Goal: Task Accomplishment & Management: Complete application form

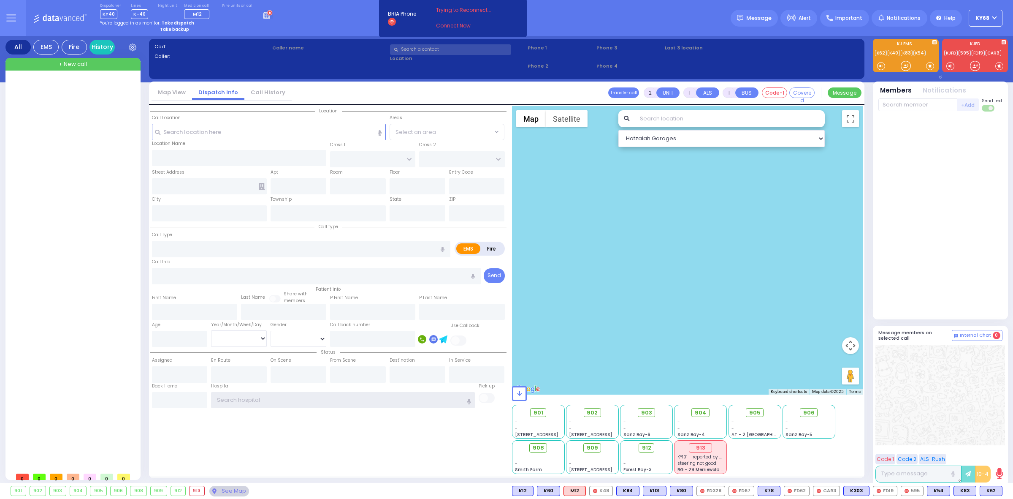
type input "ky68"
drag, startPoint x: 600, startPoint y: 29, endPoint x: 592, endPoint y: 4, distance: 25.8
click at [600, 29] on div "Dispatcher KY40 shift has started. Are you ? Lines K-40" at bounding box center [506, 18] width 1013 height 36
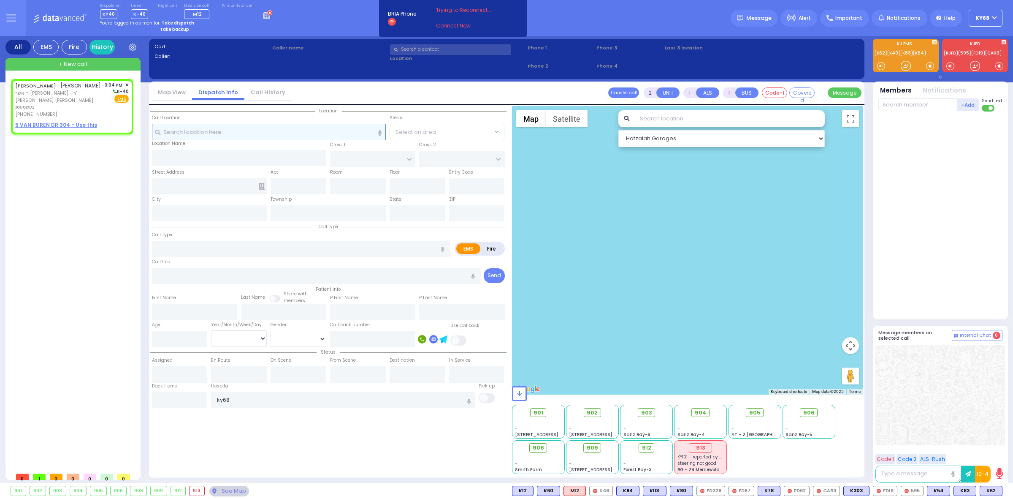
select select
radio input "true"
type input "ELIEZER"
type input "WEISER"
select select
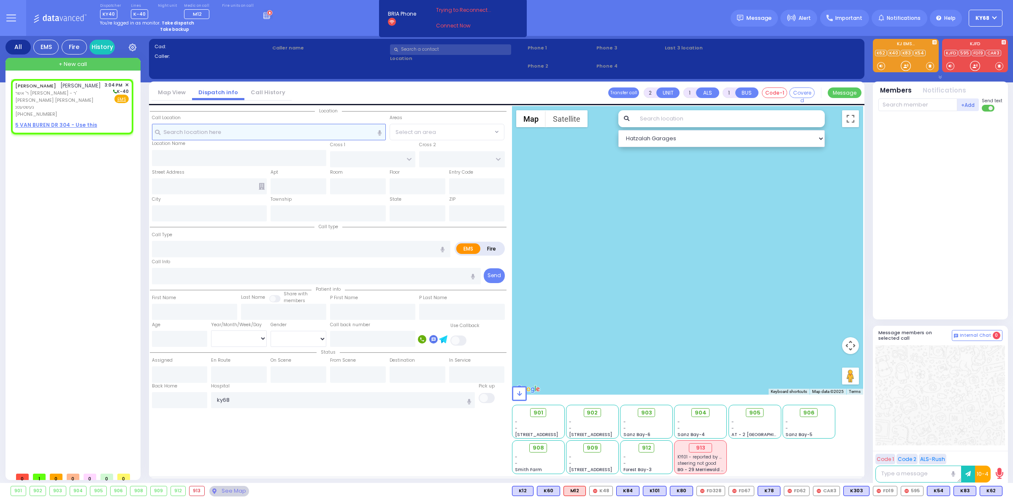
type input "15:04"
select select "Hatzalah Garages"
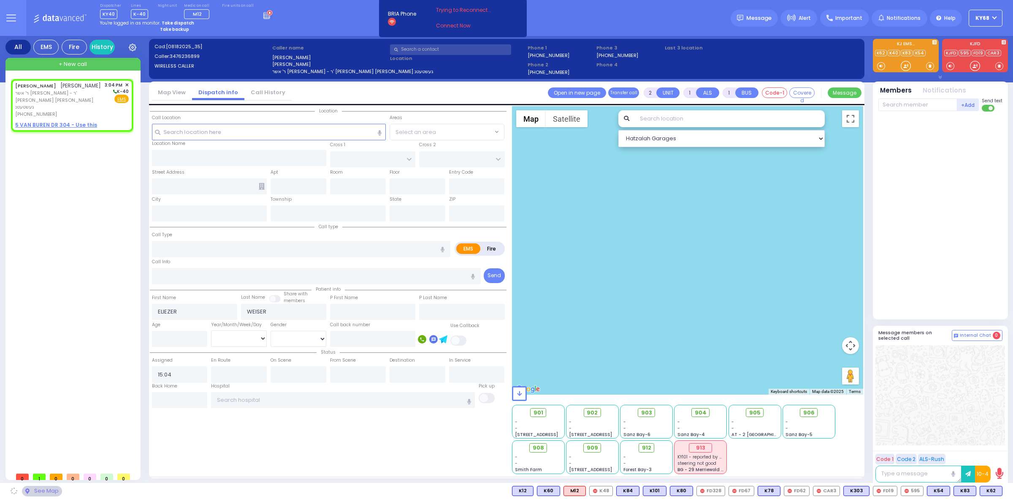
select select
radio input "true"
select select
select select "Hatzalah Garages"
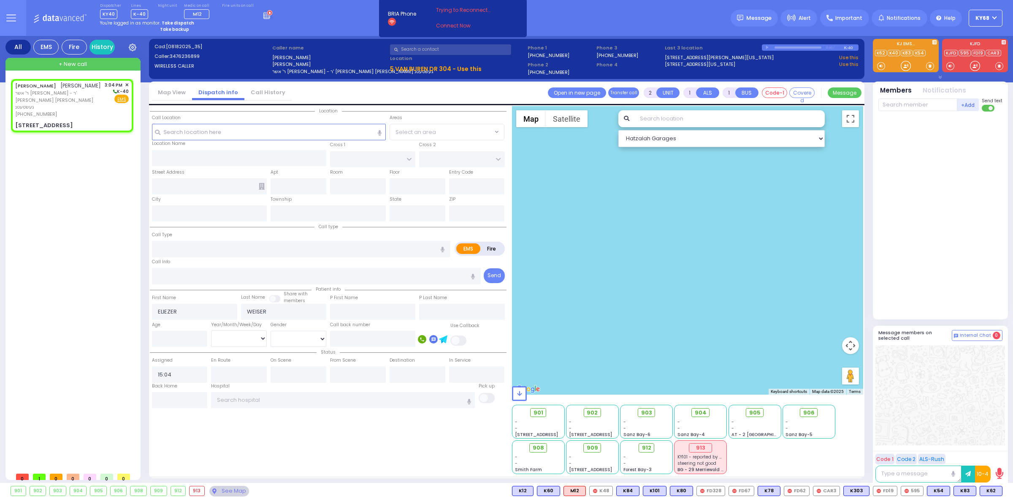
select select
radio input "true"
select select
type input "GARFIELD RD"
type input "FOREST RD"
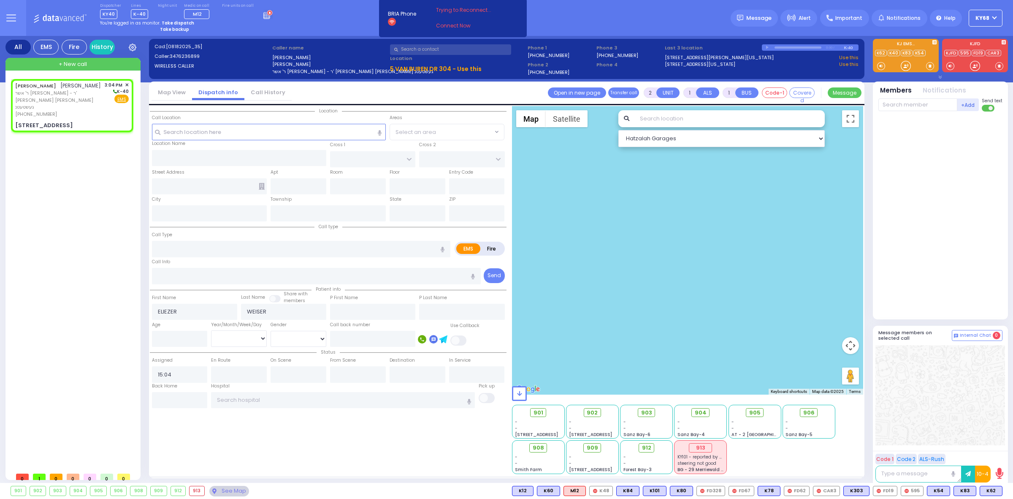
type input "5 VAN BUREN DR"
type input "304"
type input "Monroe"
type input "[US_STATE]"
type input "10950"
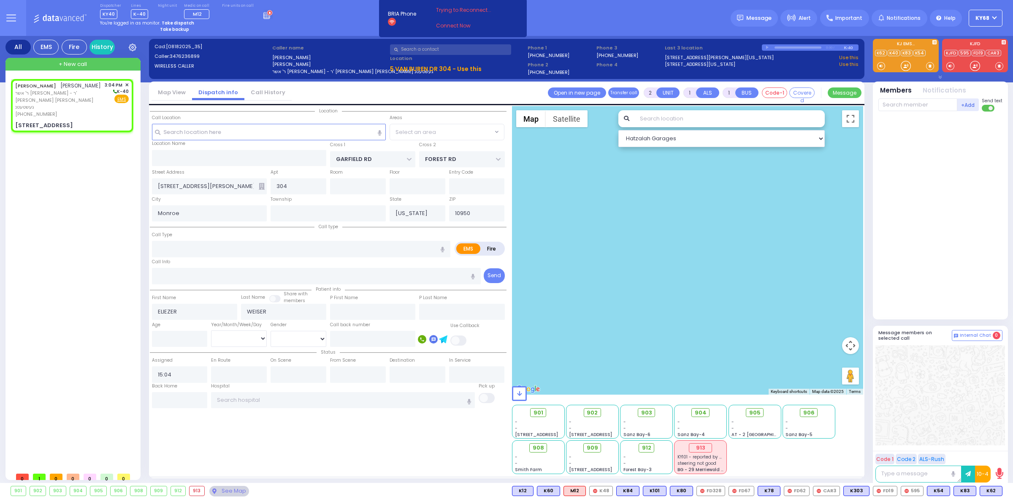
select select "SECTION 2"
select select "Hatzalah Garages"
select select
radio input "true"
select select
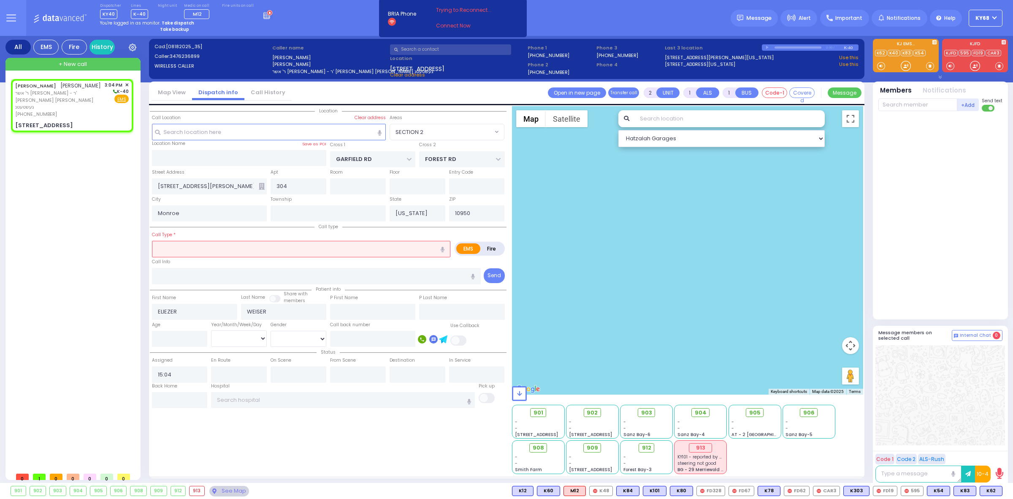
select select "Hatzalah Garages"
select select "SECTION 2"
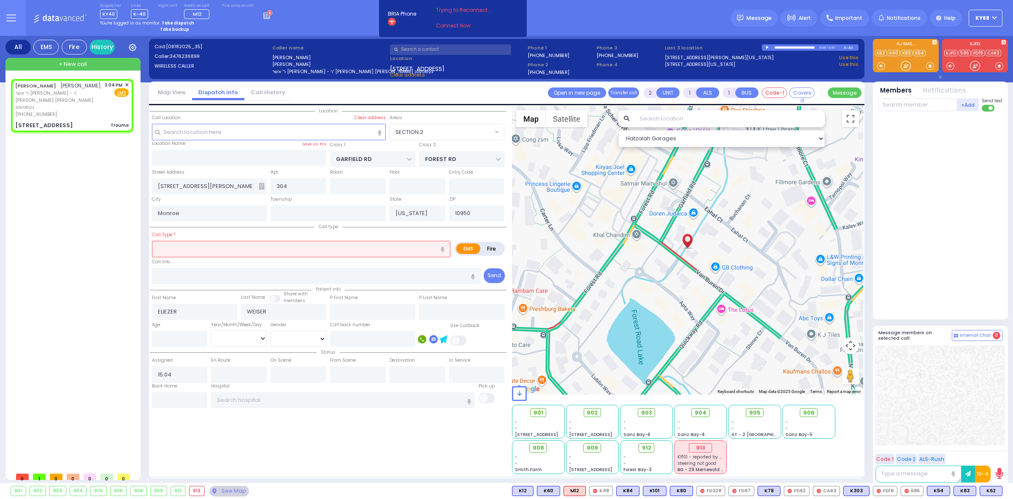
type input "0"
select select
type input "Trauma"
radio input "true"
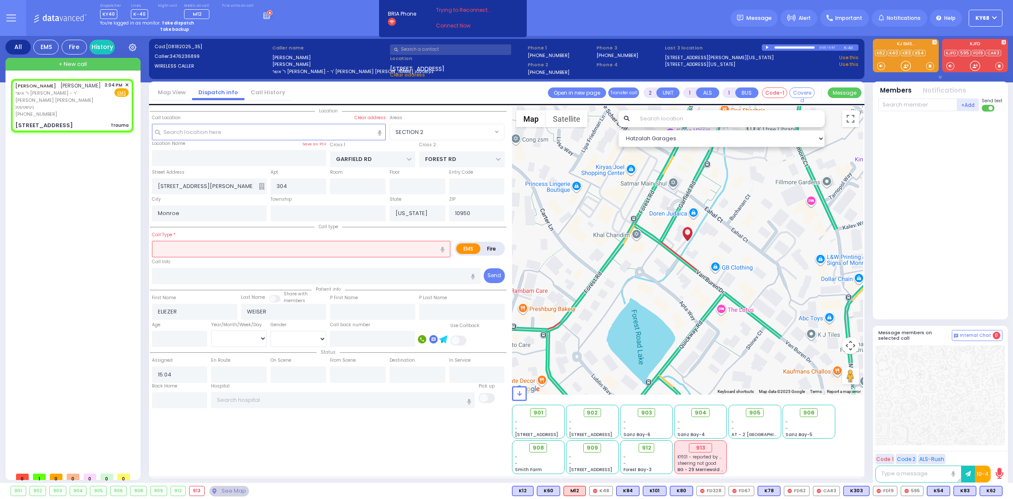
select select
select select "Hatzalah Garages"
select select "SECTION 2"
select select
radio input "true"
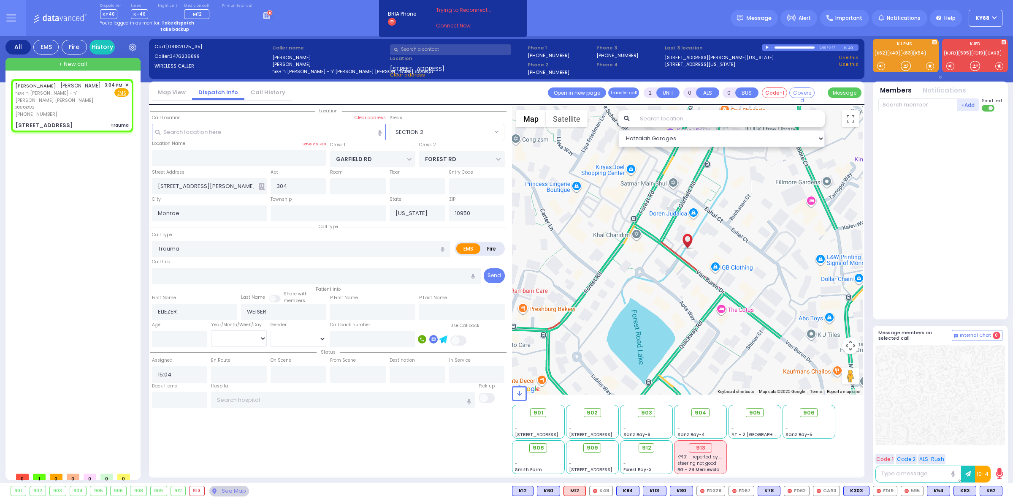
select select
select select "Hatzalah Garages"
select select "SECTION 2"
select select
radio input "true"
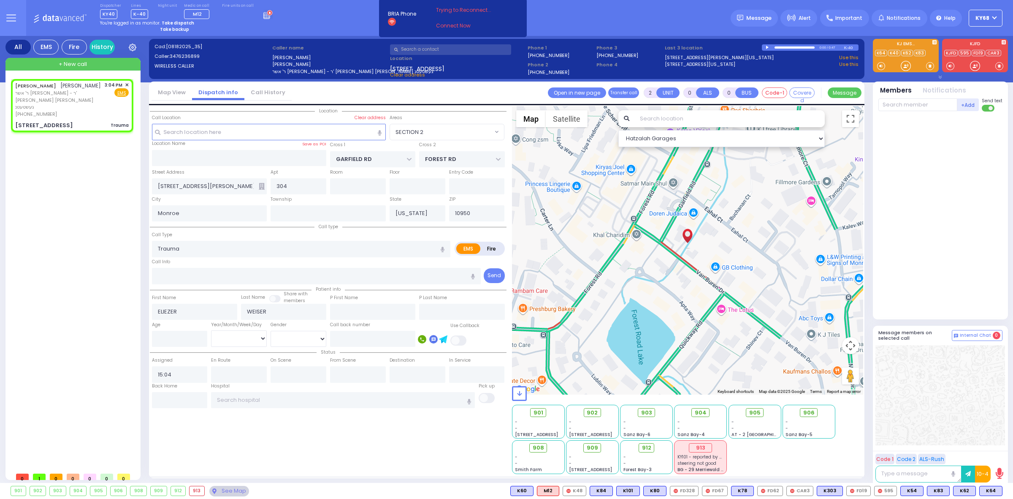
select select
type input "15:06"
select select "Hatzalah Garages"
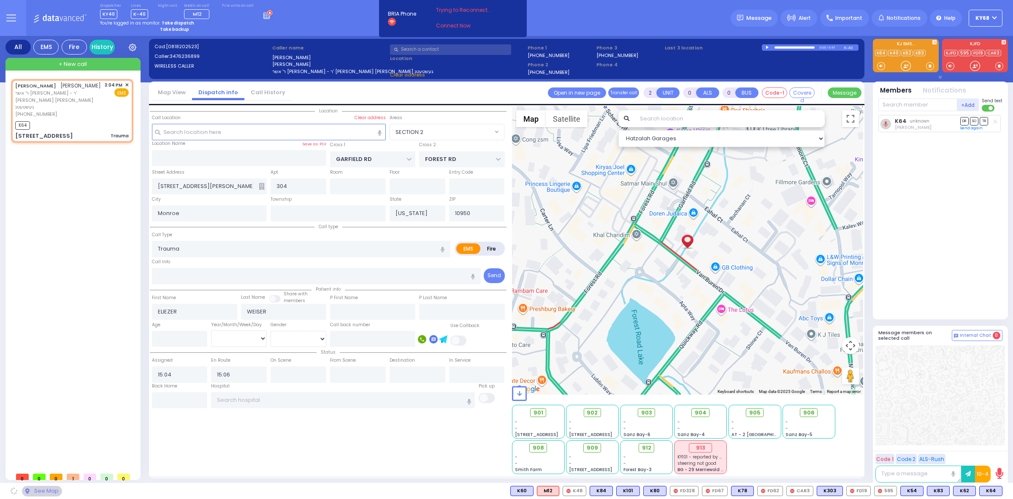
select select "SECTION 2"
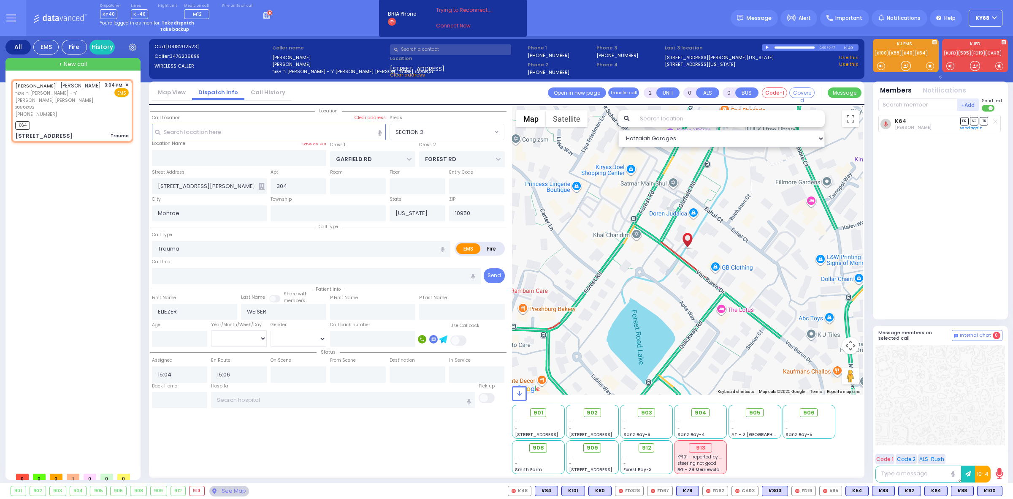
select select
radio input "true"
select select
select select "Hatzalah Garages"
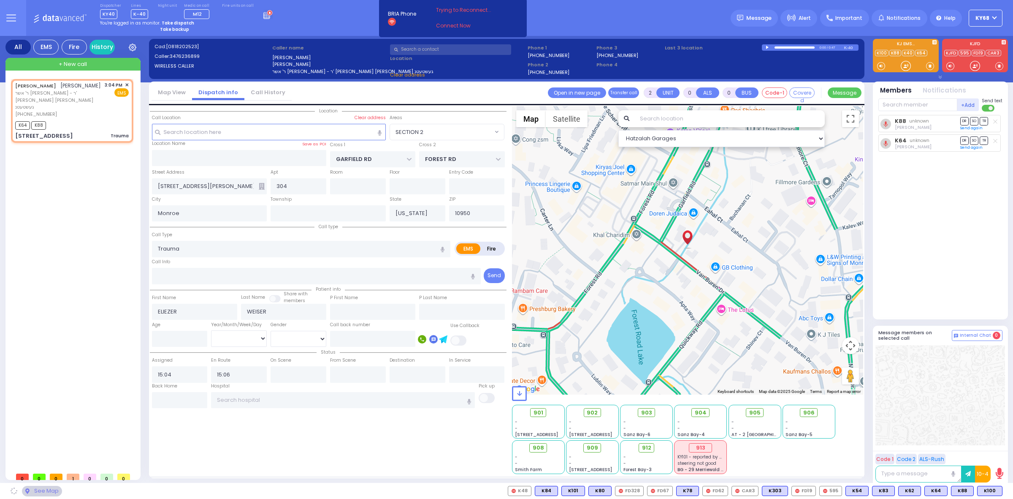
select select "SECTION 2"
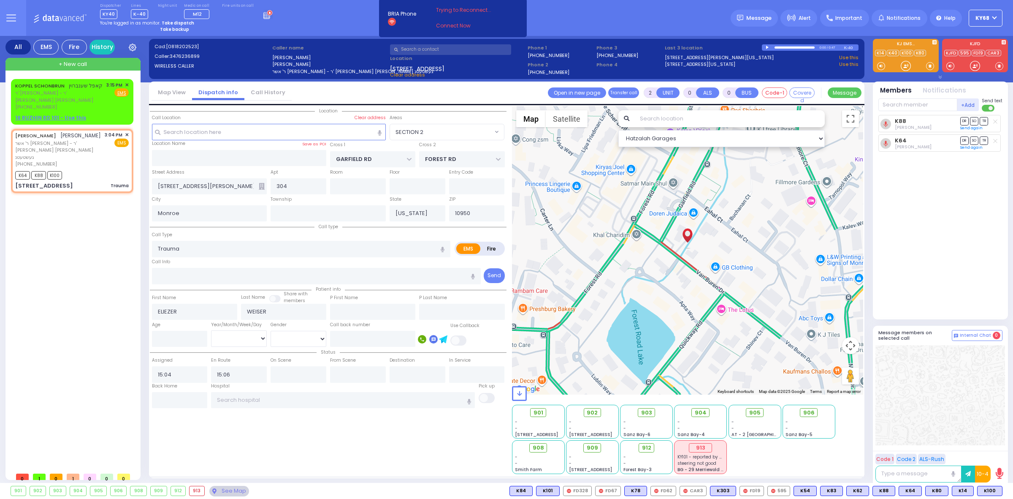
select select
radio input "true"
select select
select select "Hatzalah Garages"
select select "SECTION 2"
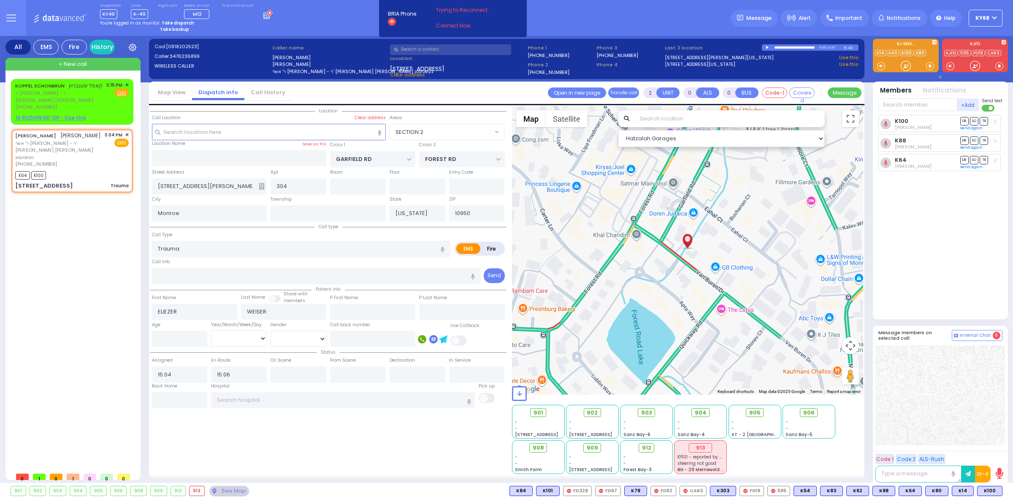
select select
radio input "true"
select select
select select "Hatzalah Garages"
select select "SECTION 2"
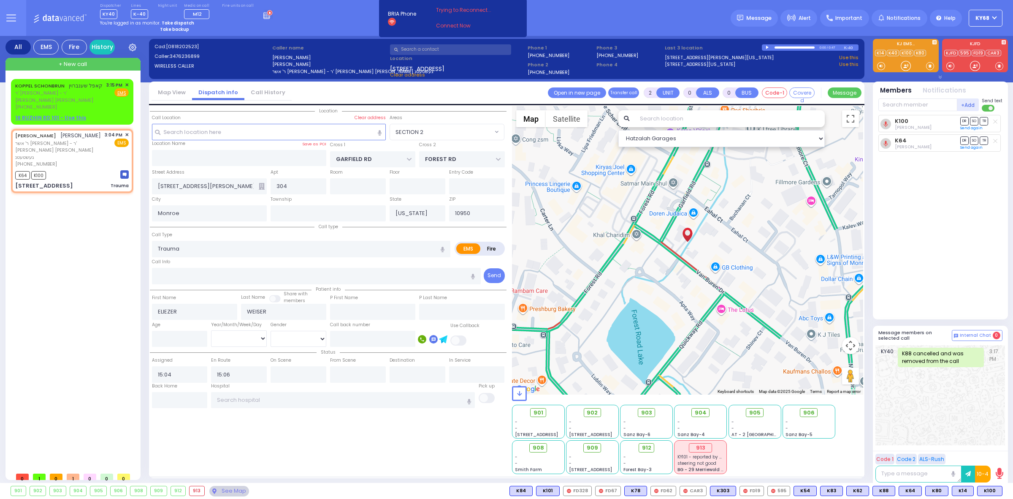
type input "6"
select select
radio input "true"
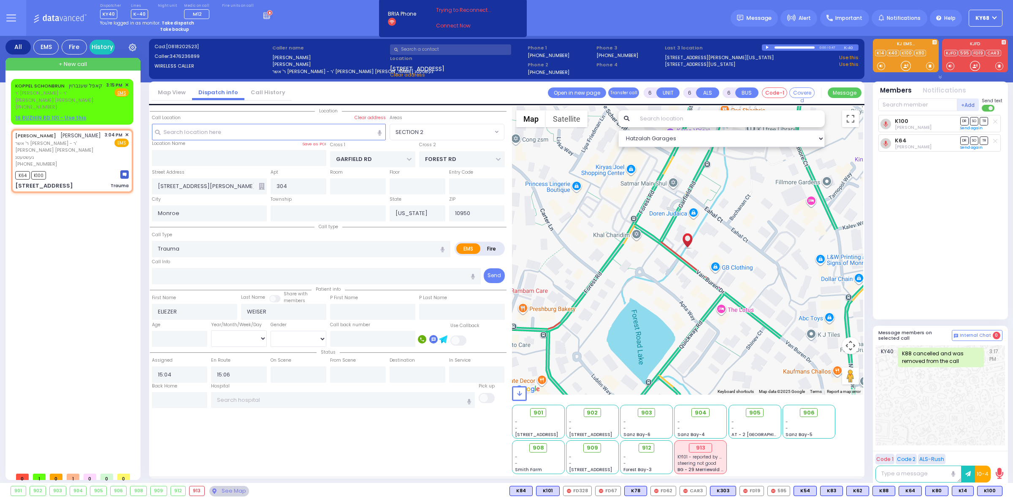
type input "Unknown"
select select "Year"
select select "Hatzalah Garages"
select select "SECTION 2"
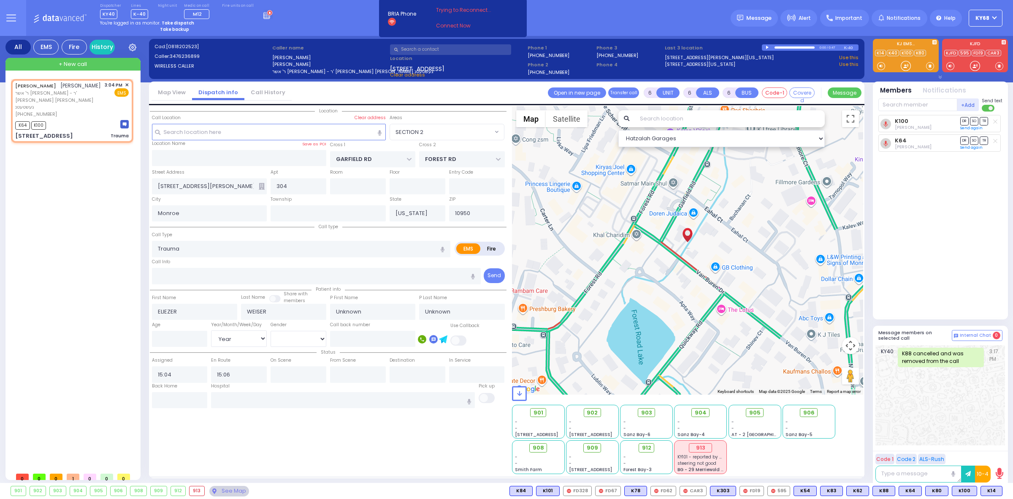
click at [456, 49] on input "text" at bounding box center [450, 49] width 121 height 11
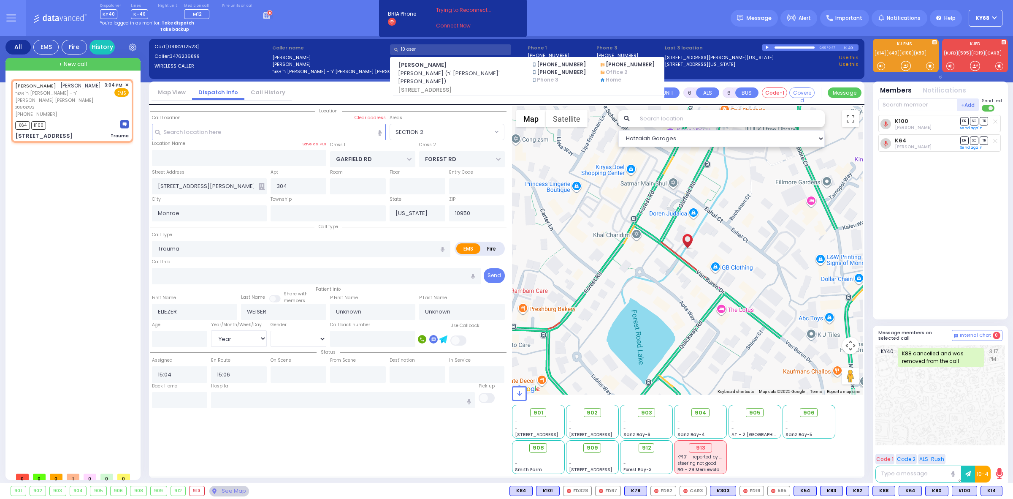
type input "10 oser"
click at [573, 16] on div "Dispatcher KY40 shift has started. Are you ? Lines K-40" at bounding box center [506, 18] width 1013 height 36
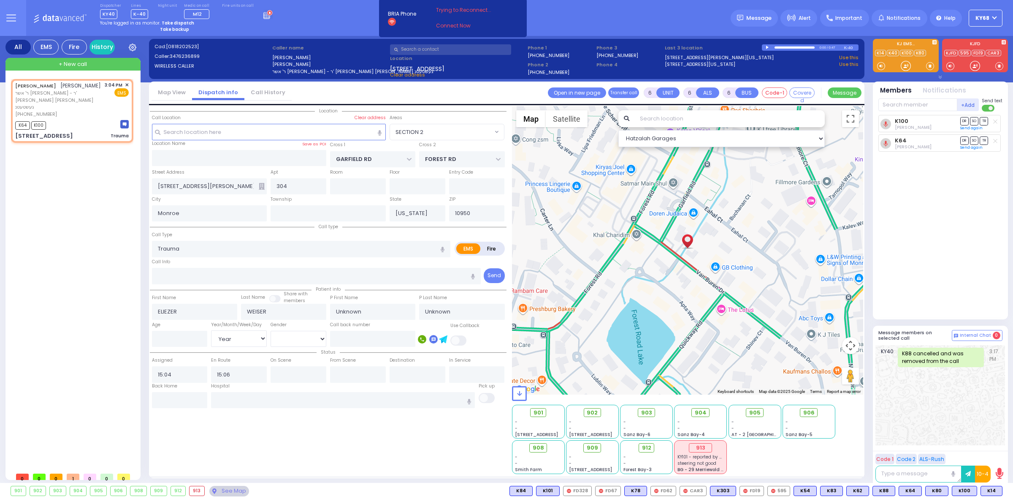
select select
radio input "true"
select select "Year"
select select "Hatzalah Garages"
select select "SECTION 2"
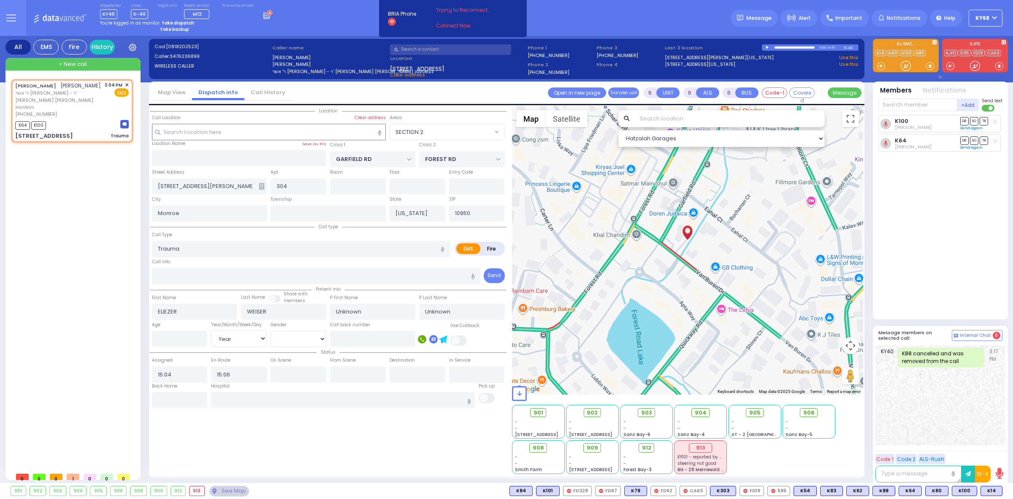
select select
radio input "true"
type input "Moses"
type input "Weiser"
select select "Year"
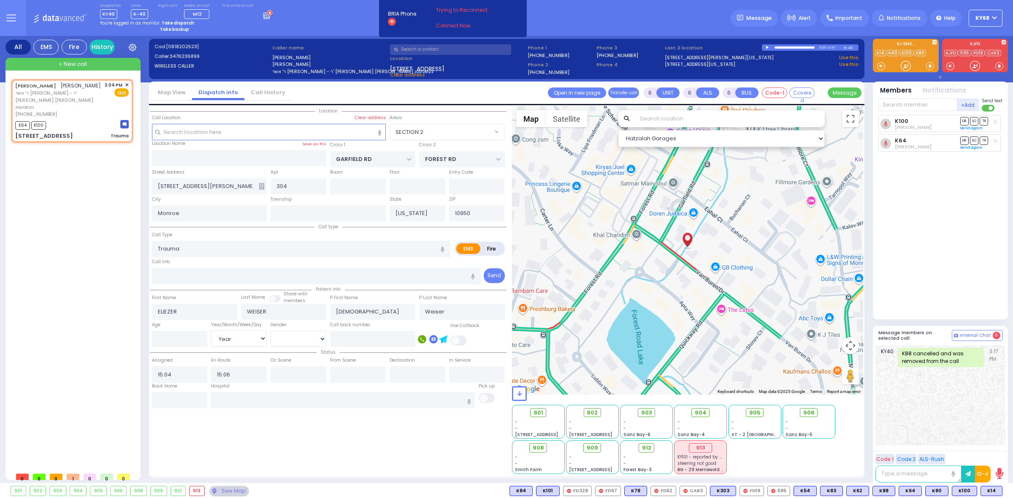
select select "Hatzalah Garages"
select select "SECTION 2"
select select
radio input "true"
type input "3"
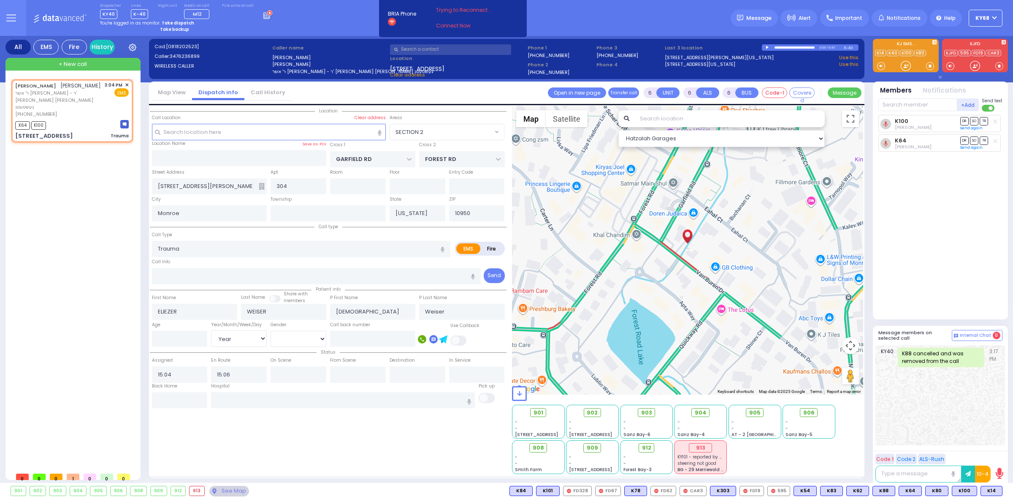
select select "Year"
select select "SECTION 2"
select select "Hatzalah Garages"
select select
radio input "true"
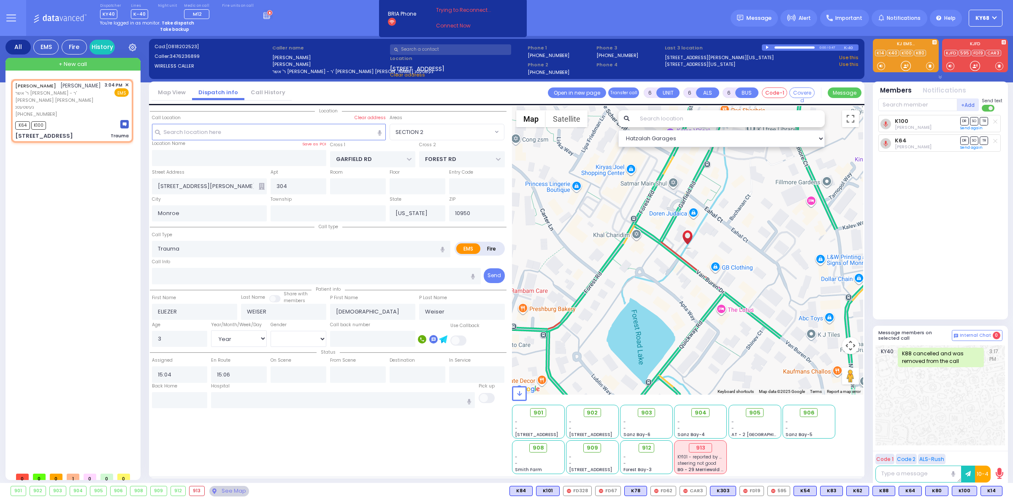
select select "Year"
select select "Hatzalah Garages"
select select "SECTION 2"
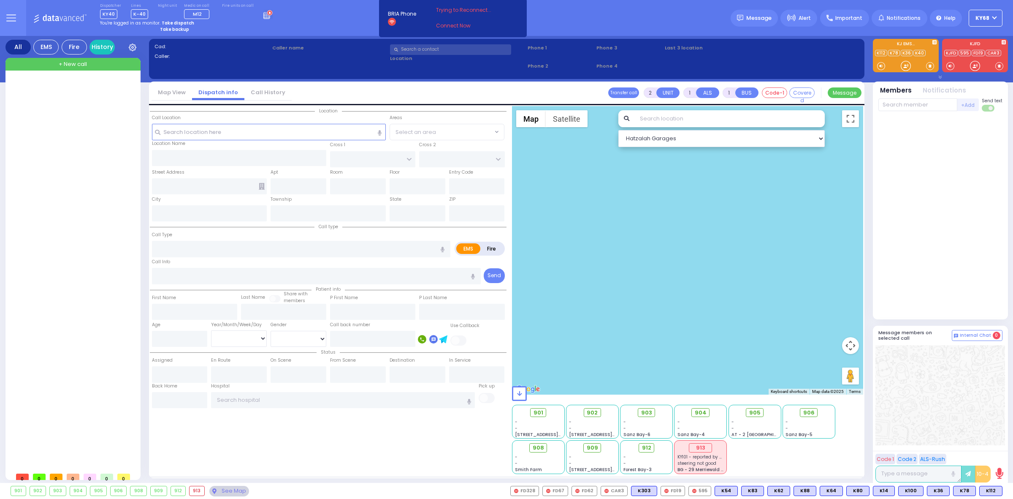
select select
radio input "true"
select select
type input "15:41"
select select "Hatzalah Garages"
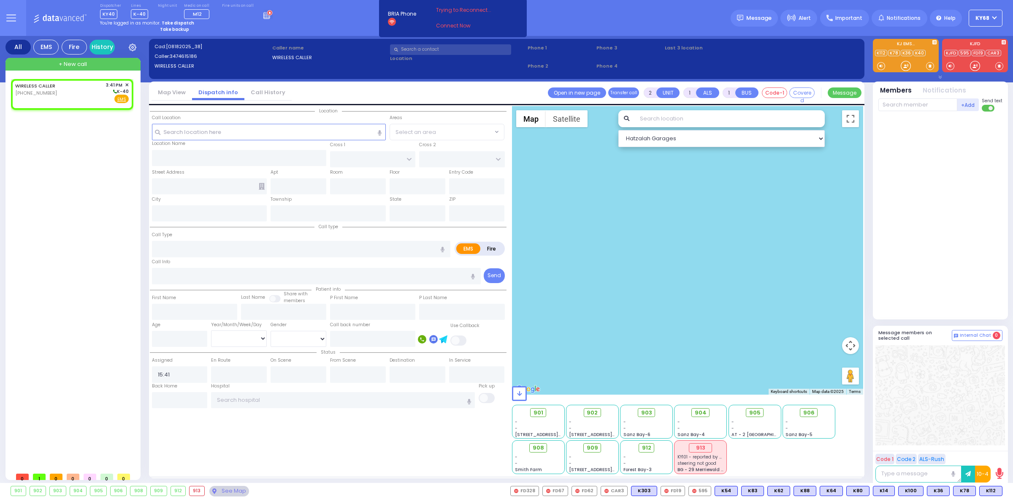
select select
radio input "true"
select select
radio input "true"
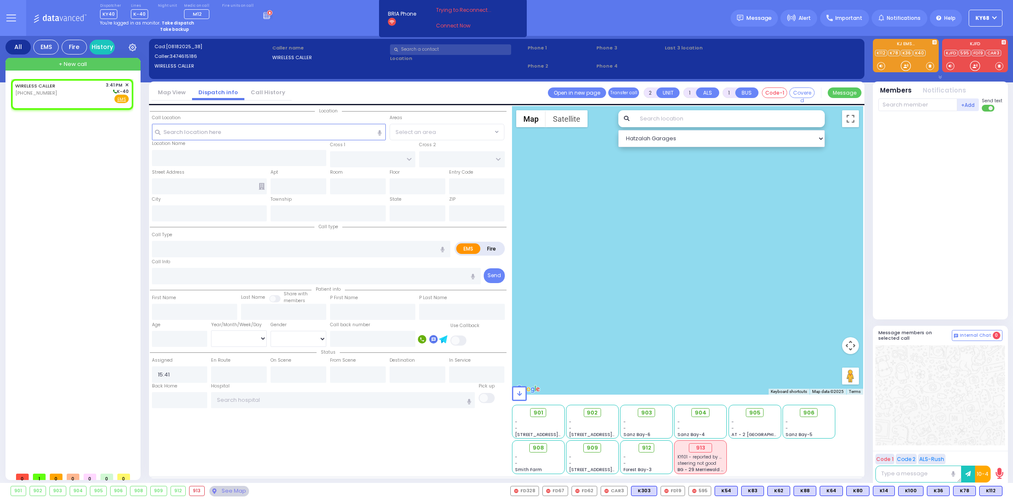
select select
type input "[GEOGRAPHIC_DATA]"
type input "1 Taitch Court"
type input "Monroe"
type input "[US_STATE]"
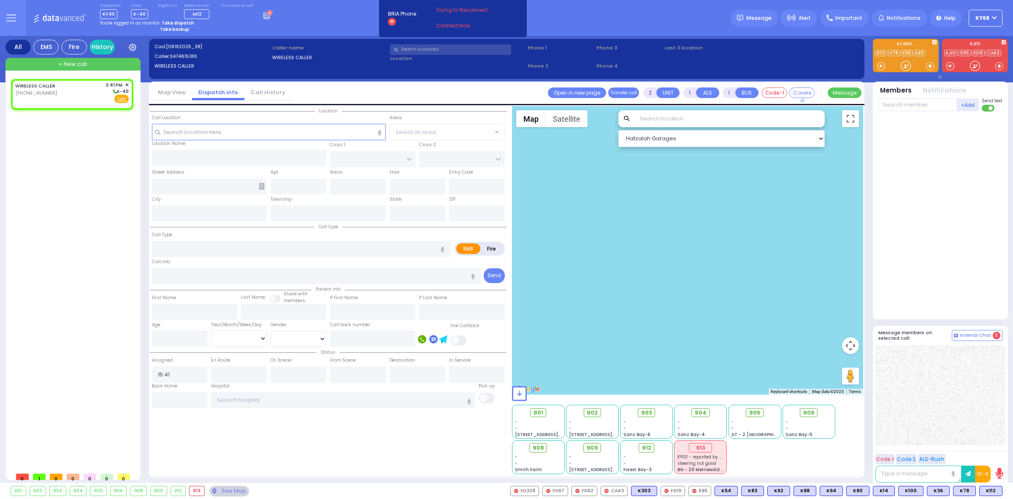
type input "10950"
radio input "true"
select select
radio input "true"
select select
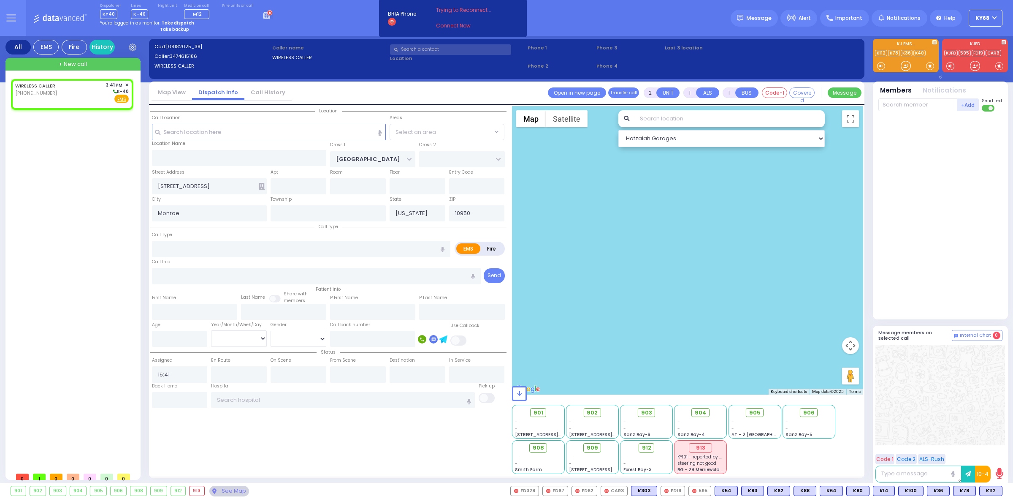
type input "114a"
type input "dis"
radio input "true"
select select
type input "0"
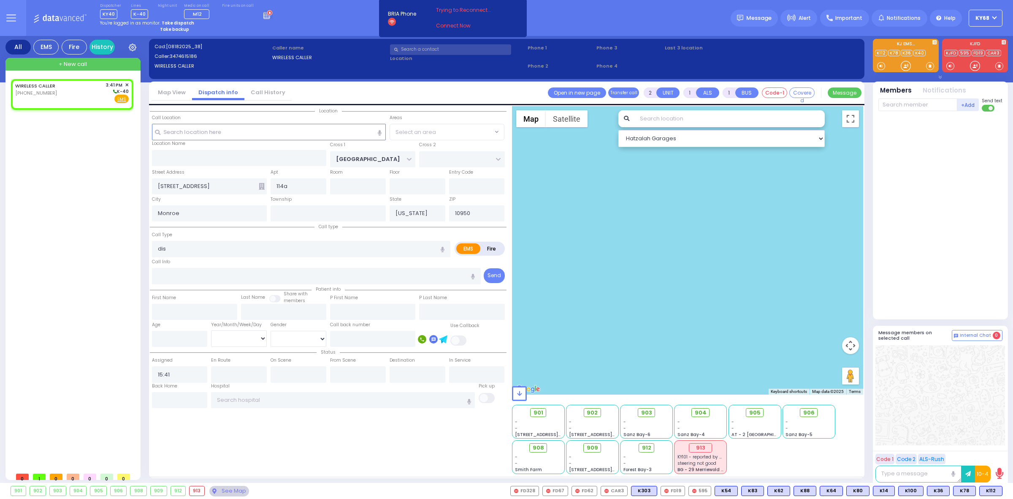
type input "0"
type input "[MEDICAL_DATA]"
radio input "true"
select select
radio input "true"
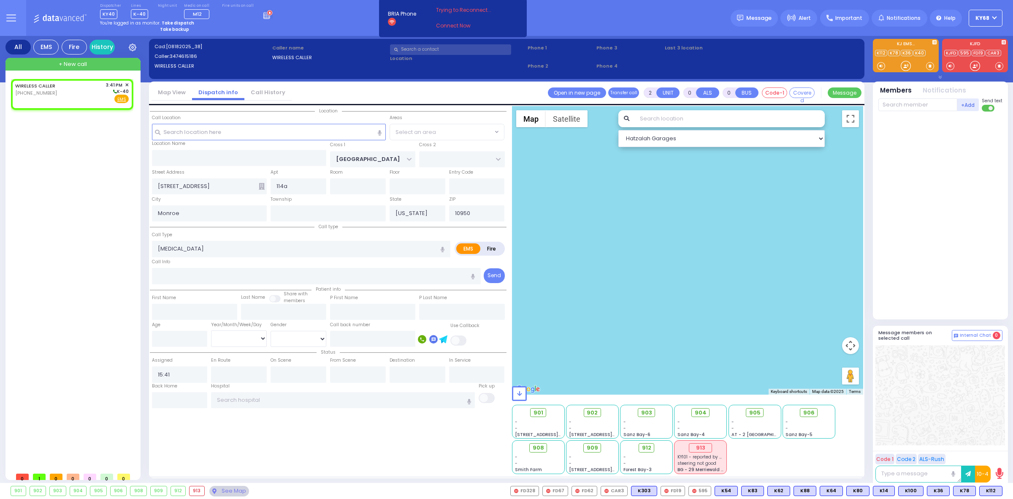
select select
select select "[GEOGRAPHIC_DATA]"
select select "Hatzalah Garages"
select select
radio input "true"
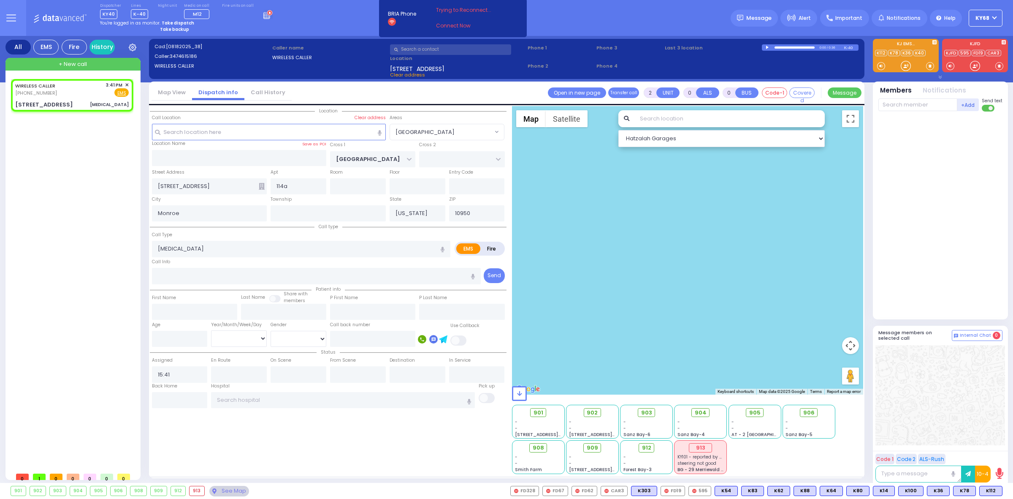
select select
type input "15:43"
radio input "true"
select select
select select "[GEOGRAPHIC_DATA]"
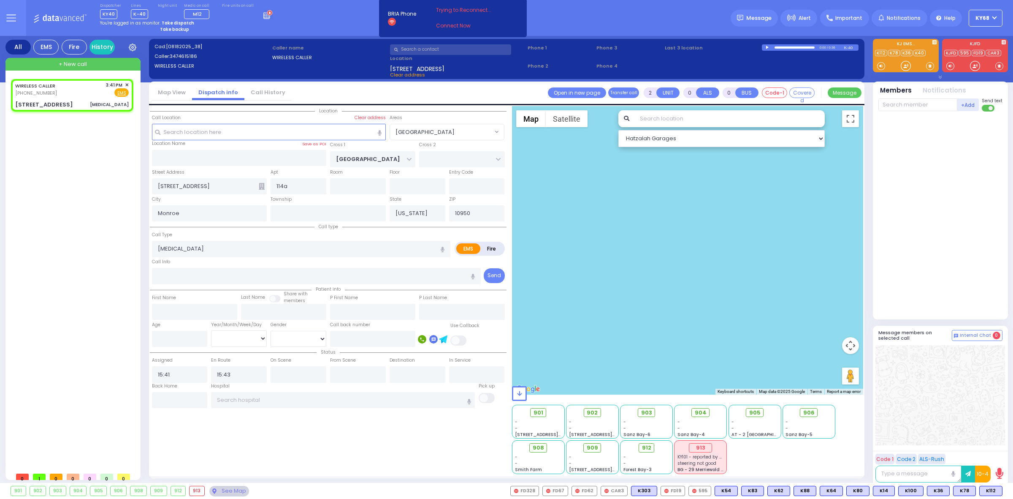
select select "Hatzalah Garages"
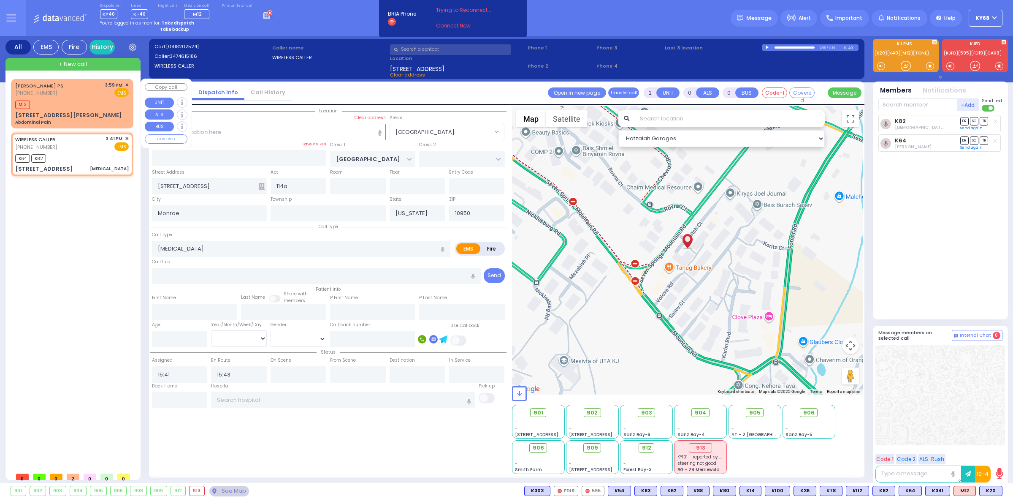
click at [62, 87] on div "KIRYAS JOEL PS (845) 782-7510 3:59 PM ✕ EMS" at bounding box center [72, 89] width 114 height 16
type input "1"
select select
type input "Abdominal Pain"
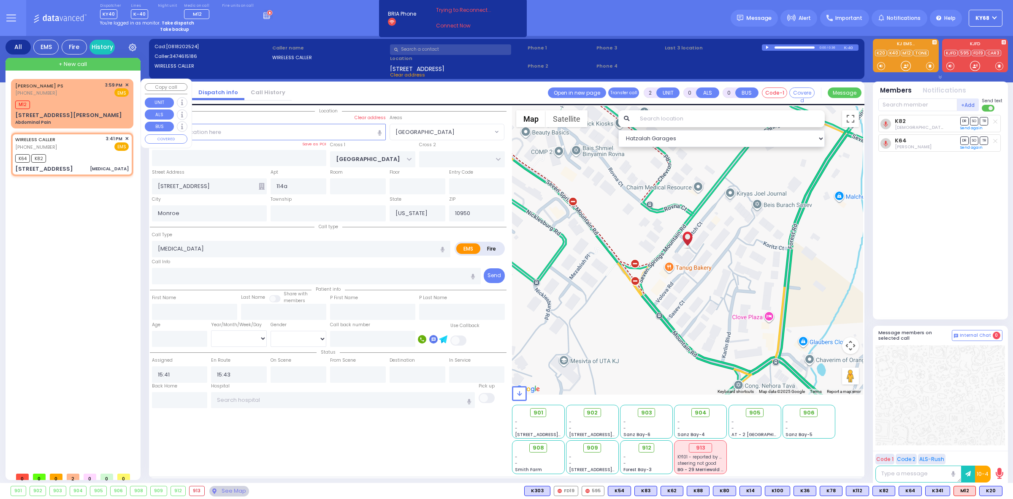
radio input "true"
select select
type input "15:59"
type input "16:00"
type input "[STREET_ADDRESS][PERSON_NAME]"
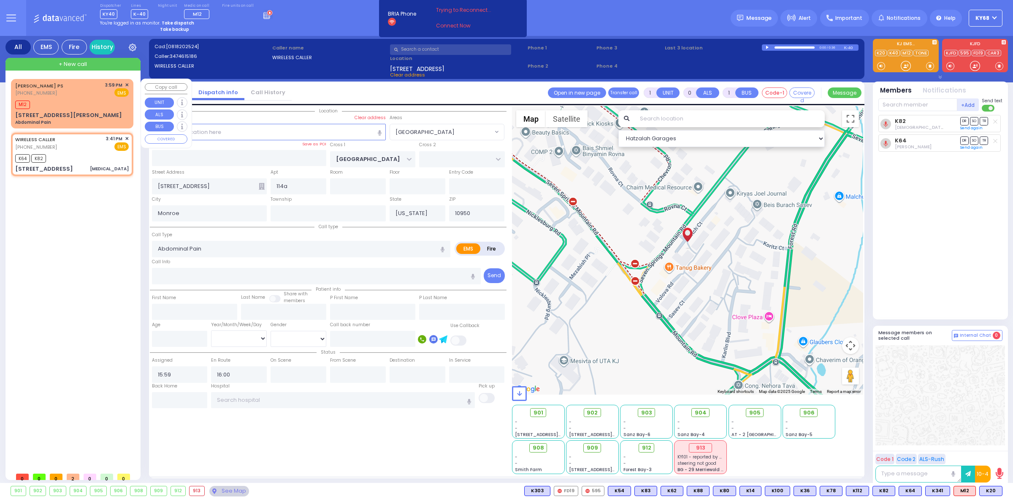
type input "101"
select select "[GEOGRAPHIC_DATA]"
select select "Hatzalah Garages"
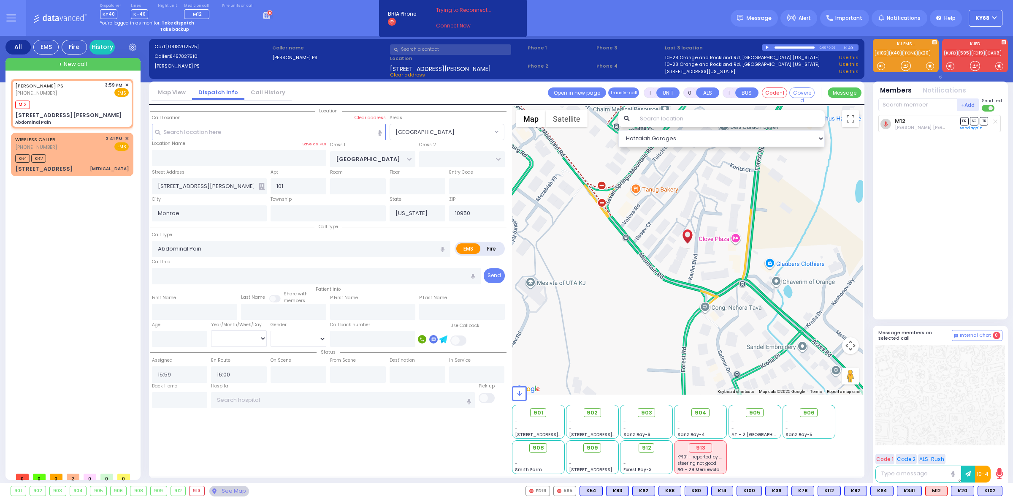
click at [261, 187] on icon at bounding box center [262, 186] width 6 height 7
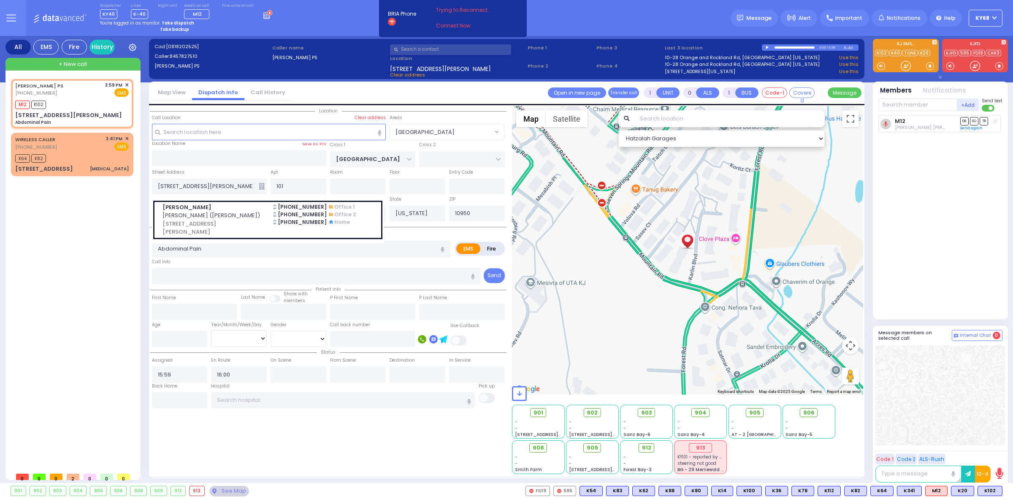
select select
radio input "true"
select select
select select "Hatzalah Garages"
select select "[GEOGRAPHIC_DATA]"
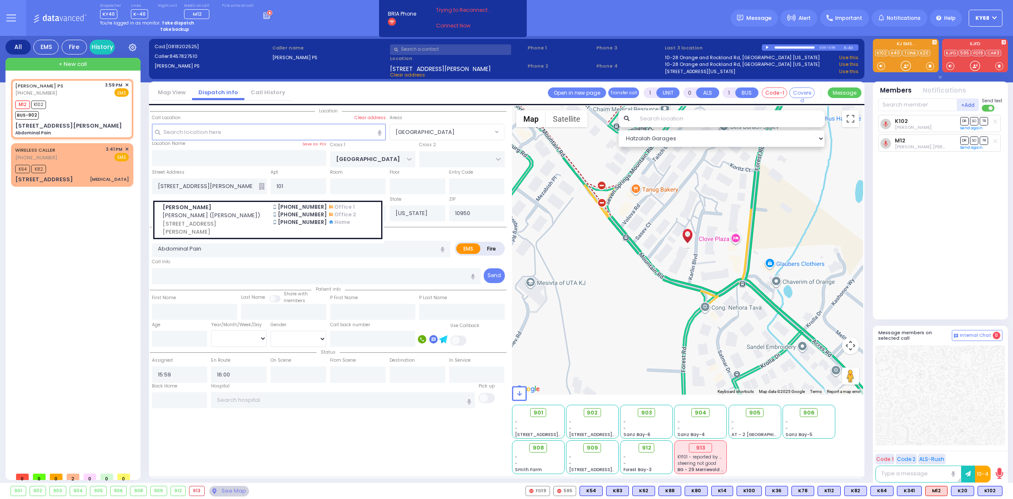
select select
radio input "true"
select select
select select "Hatzalah Garages"
select select "[GEOGRAPHIC_DATA]"
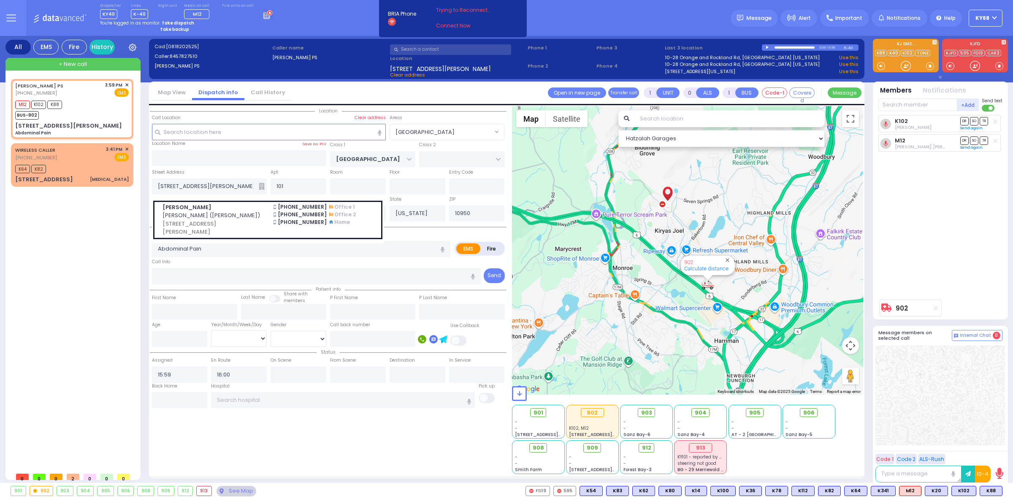
select select
radio input "true"
select select
select select "Hatzalah Garages"
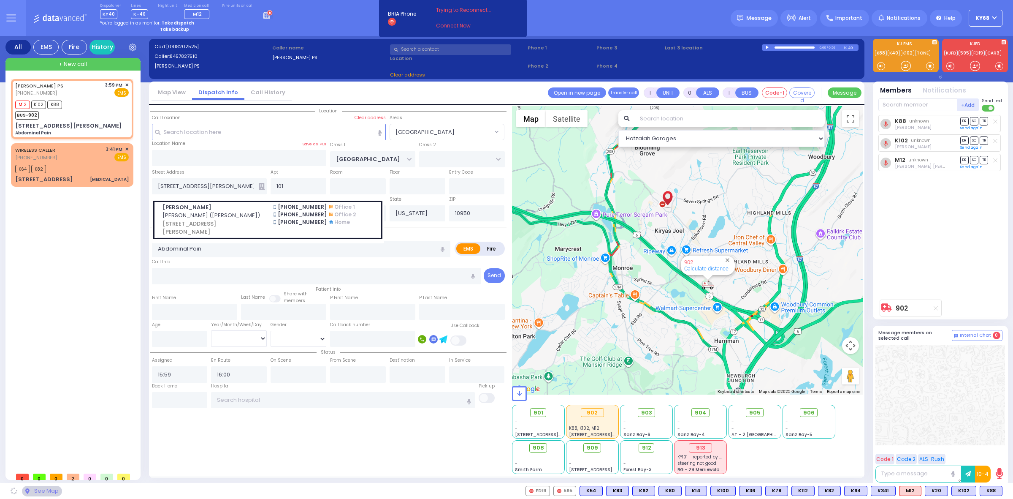
select select "[GEOGRAPHIC_DATA]"
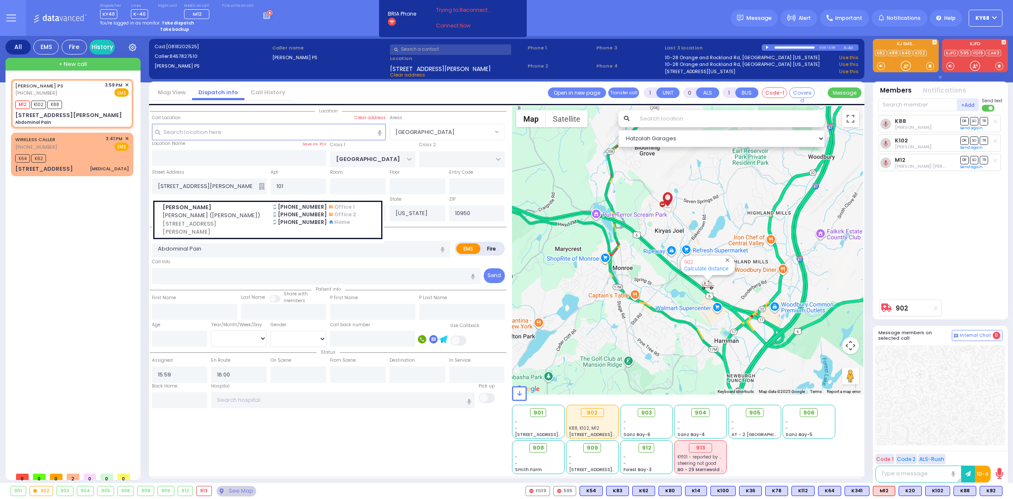
select select
radio input "true"
select select
select select "Hatzalah Garages"
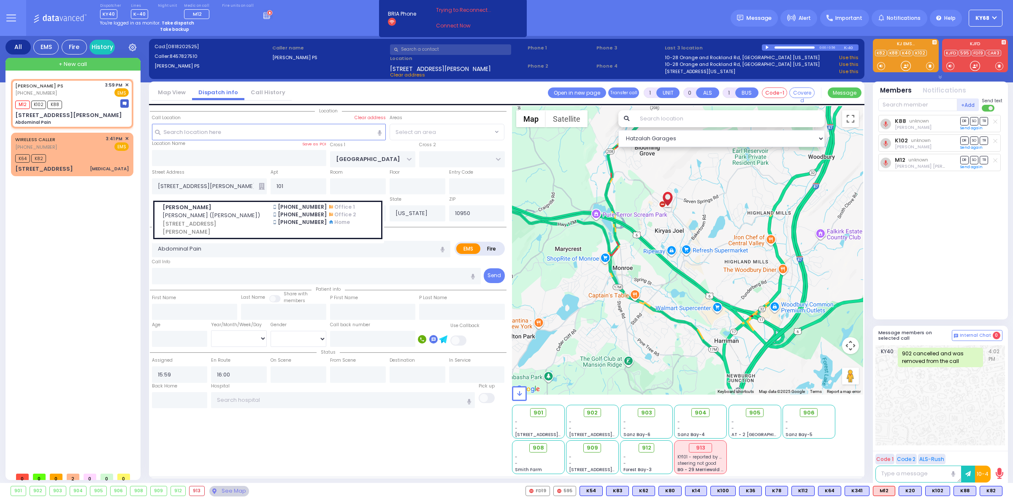
select select "[GEOGRAPHIC_DATA]"
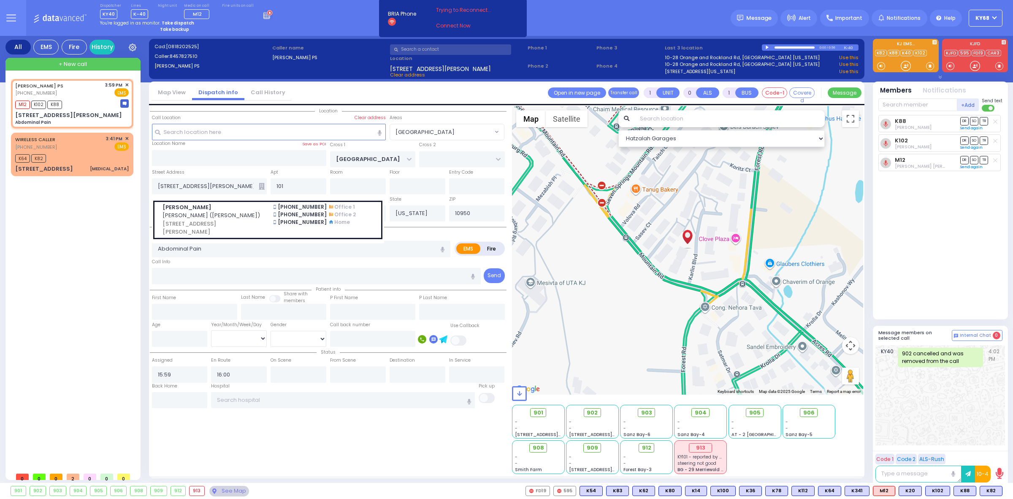
click at [767, 46] on div at bounding box center [768, 48] width 5 height 4
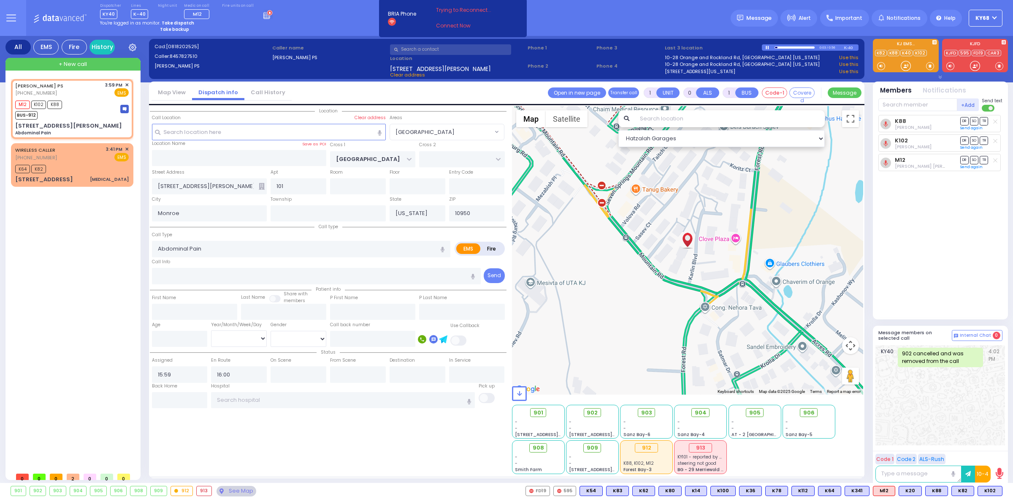
select select
radio input "true"
select select
select select "Hatzalah Garages"
select select "[GEOGRAPHIC_DATA]"
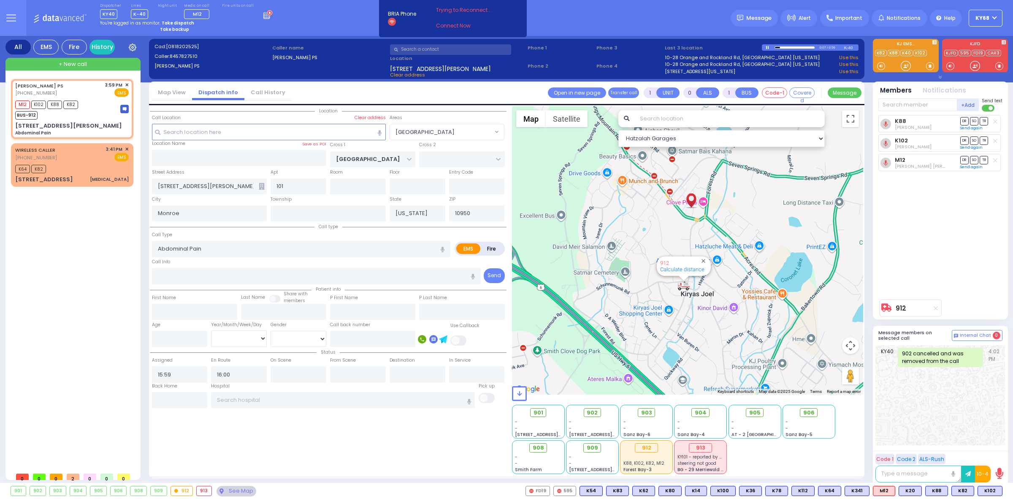
select select
radio input "true"
select select
select select "Hatzalah Garages"
select select "[GEOGRAPHIC_DATA]"
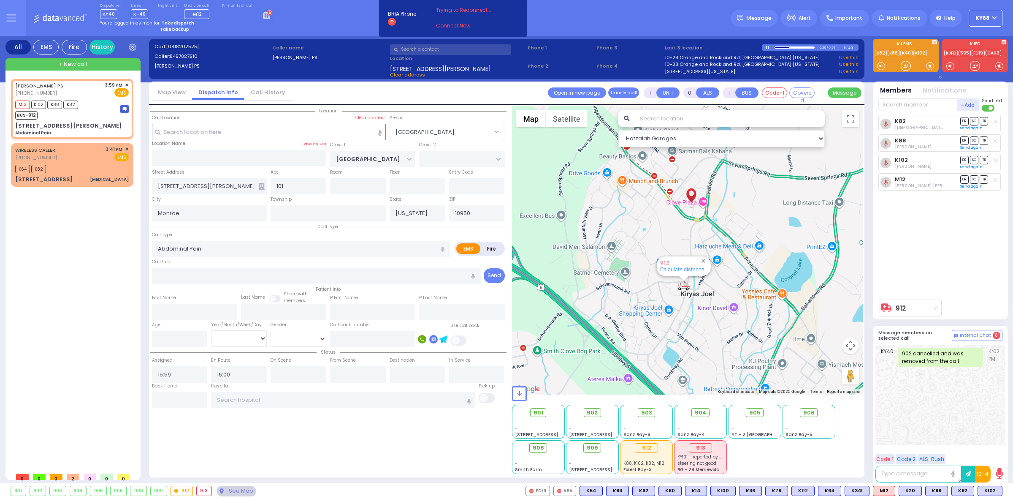
click at [263, 186] on icon at bounding box center [262, 186] width 6 height 7
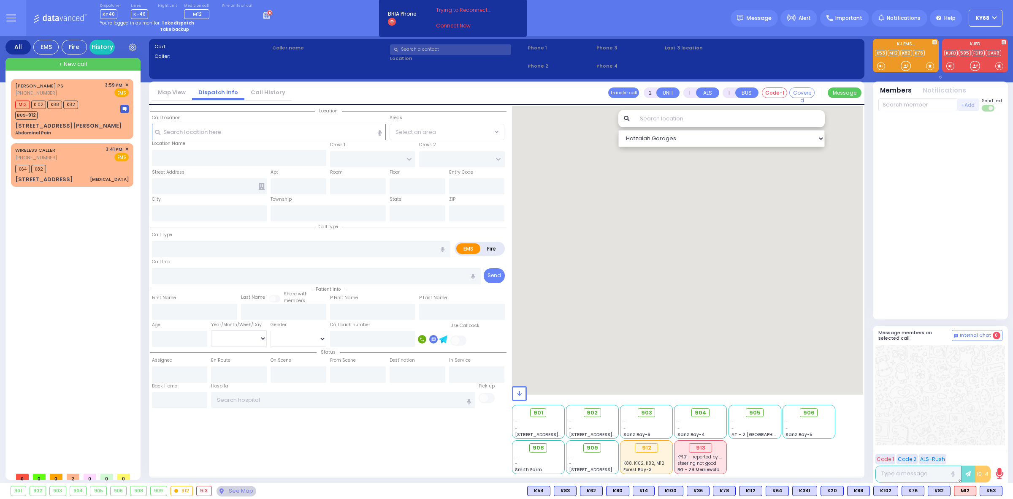
type input "6"
select select
type input "Abdominal Pain"
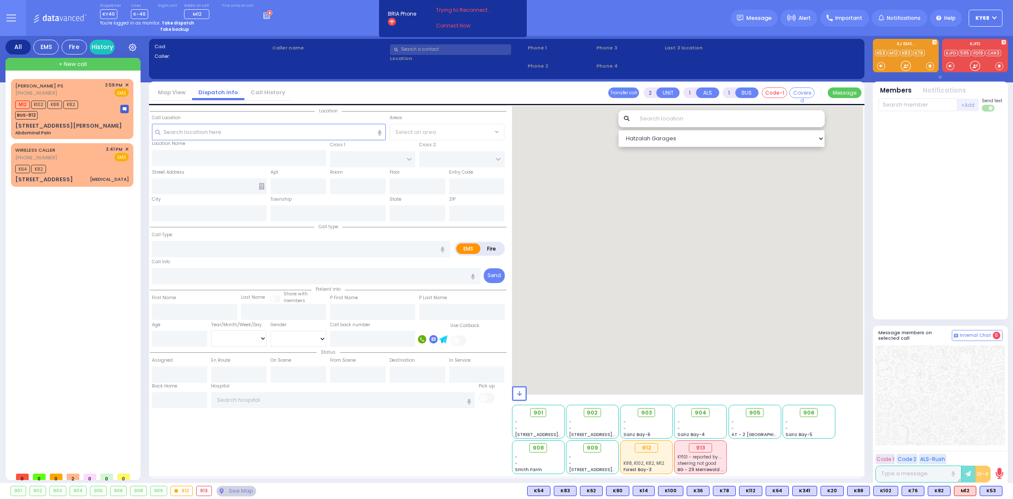
radio input "true"
type input "Unknown"
select select "Year"
type input "15:59"
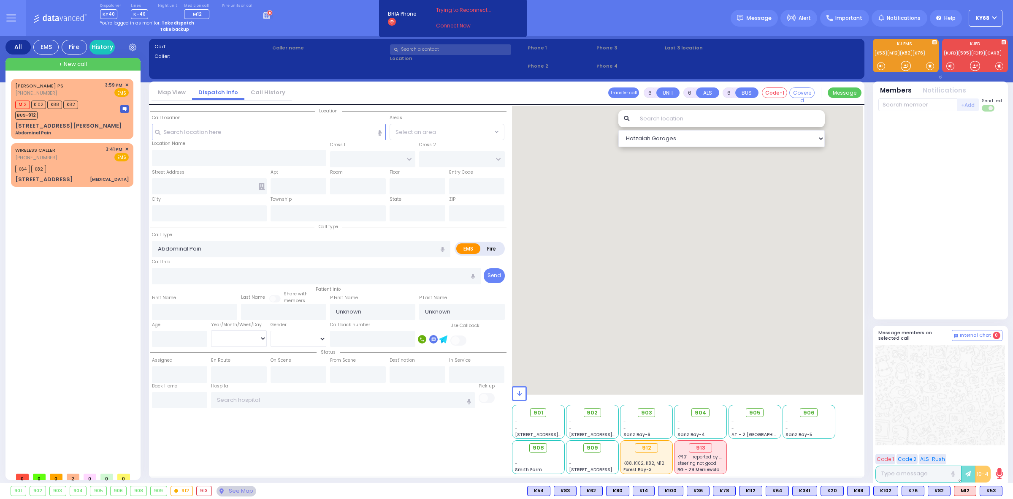
type input "16:00"
type input "16:01"
type input "[GEOGRAPHIC_DATA]"
type input "[STREET_ADDRESS][PERSON_NAME]"
type input "101"
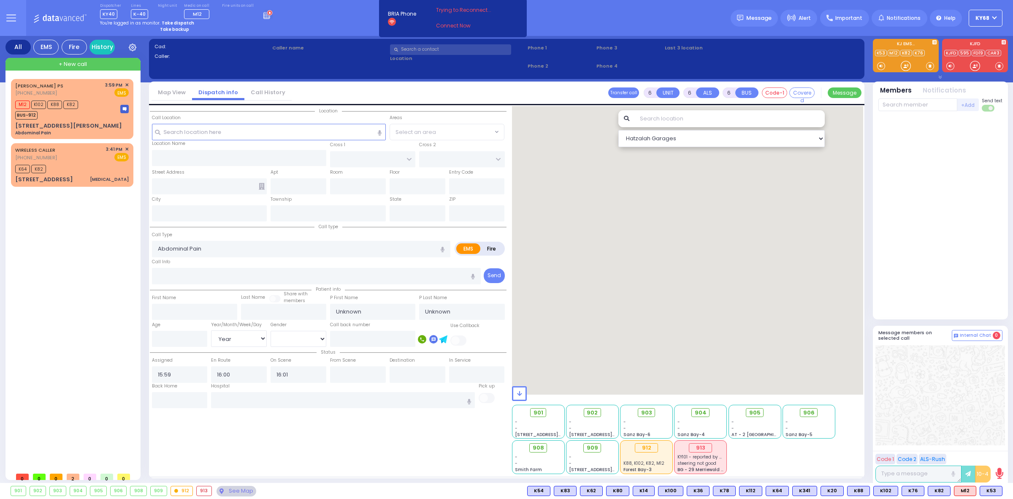
type input "Monroe"
type input "[US_STATE]"
type input "10950"
select select "[GEOGRAPHIC_DATA]"
select select "Hatzalah Garages"
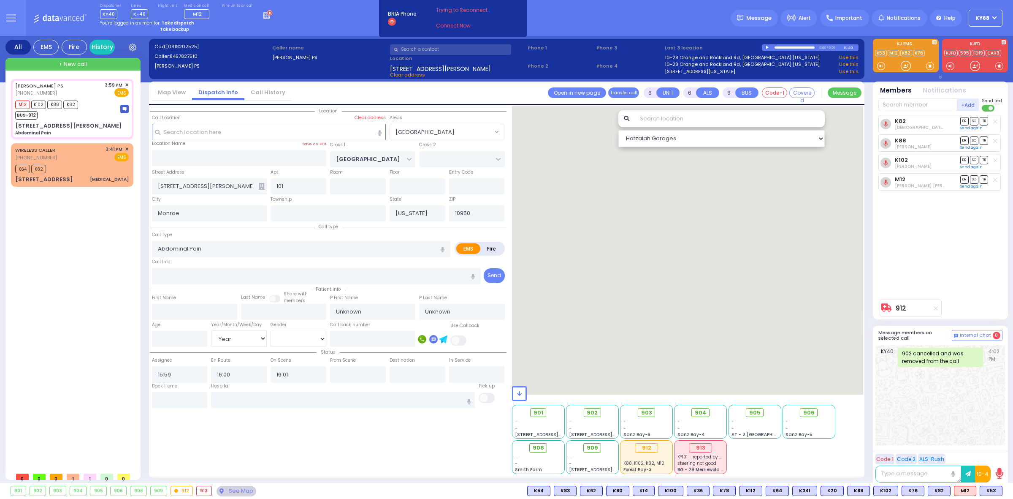
select select
radio input "true"
select select "Year"
select select "[GEOGRAPHIC_DATA]"
select select "Hatzalah Garages"
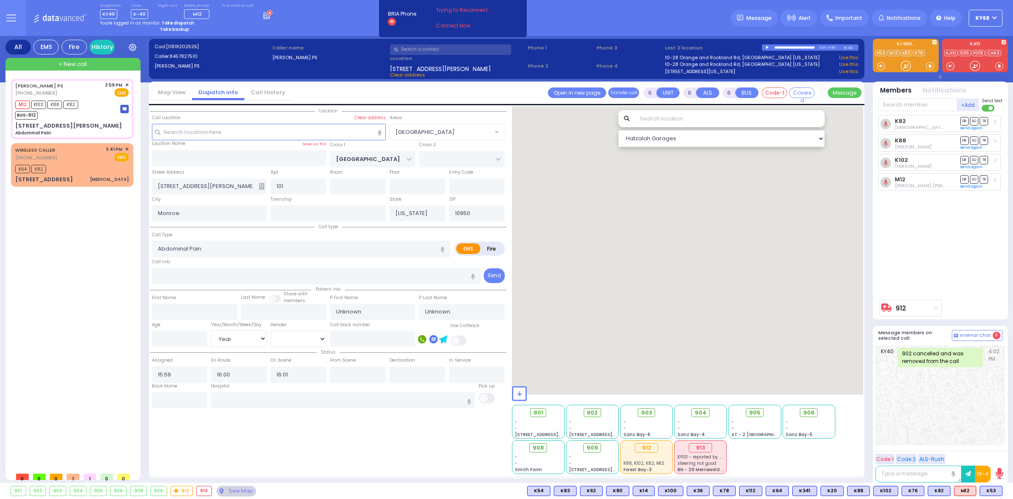
select select
radio input "true"
select select "Year"
select select "[GEOGRAPHIC_DATA]"
select select "Hatzalah Garages"
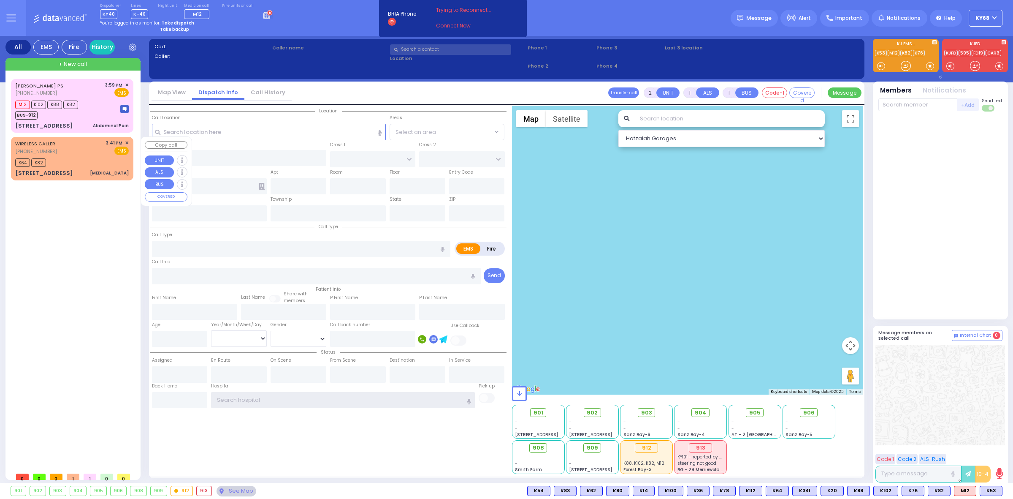
type input "ky68"
click at [81, 171] on div "[STREET_ADDRESS] [MEDICAL_DATA]" at bounding box center [72, 173] width 114 height 8
type input "0"
select select
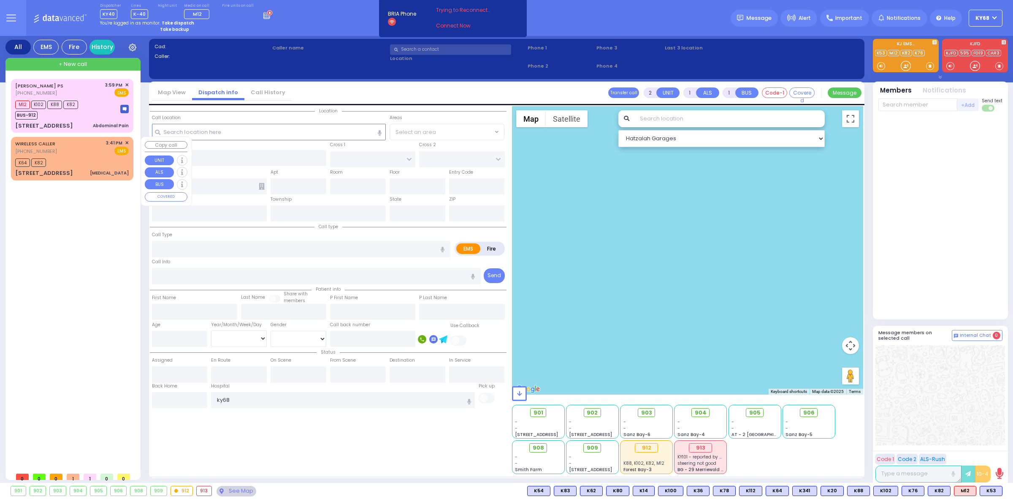
type input "[MEDICAL_DATA]"
radio input "true"
select select
type input "15:41"
type input "15:43"
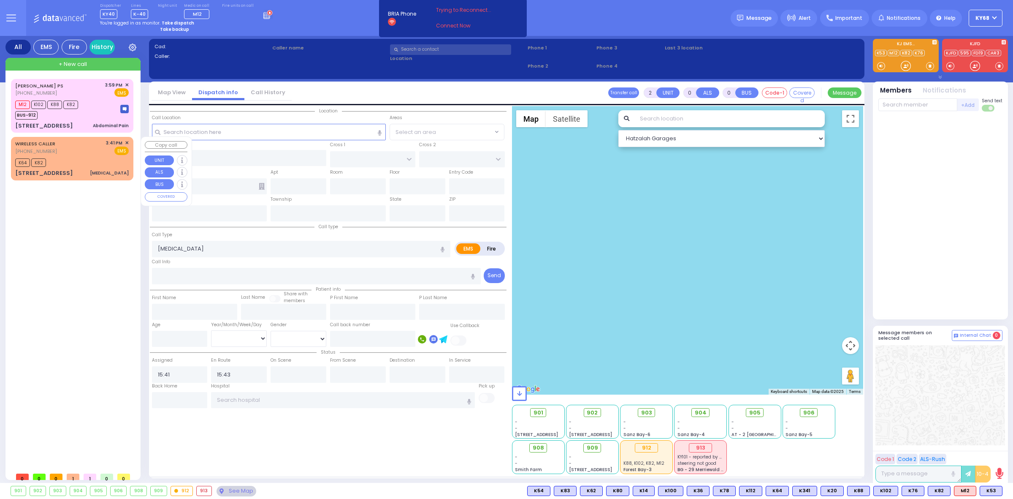
type input "[GEOGRAPHIC_DATA]"
type input "1 Taitch Court"
type input "114a"
type input "Monroe"
type input "[US_STATE]"
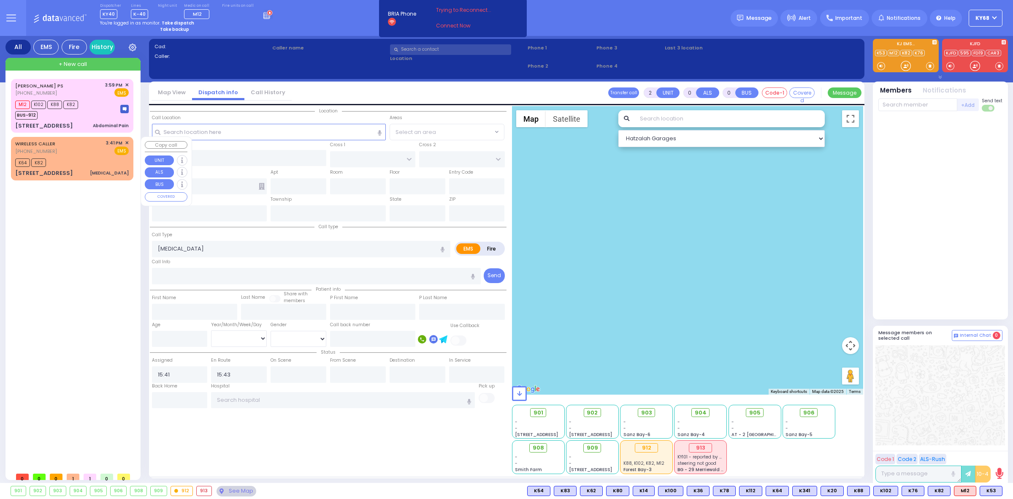
type input "10950"
select select "[GEOGRAPHIC_DATA]"
select select "Hatzalah Garages"
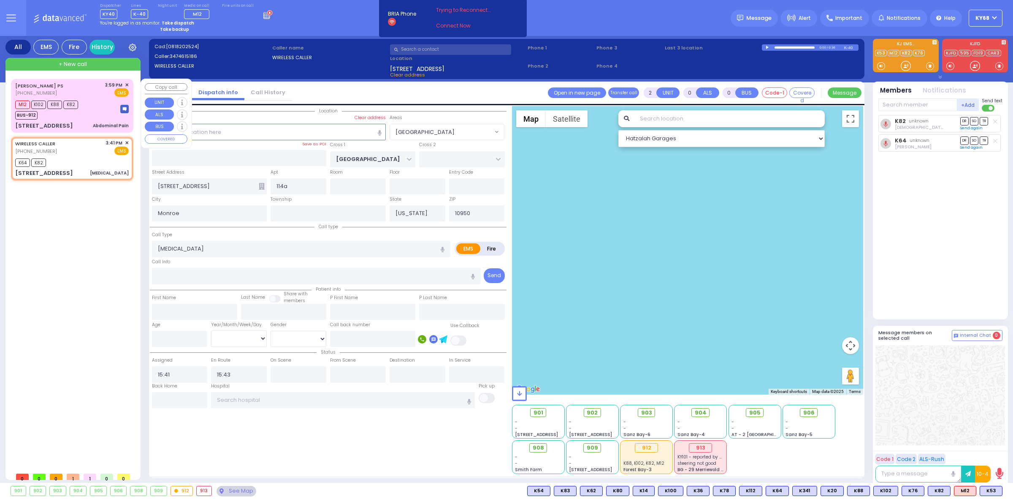
click at [57, 126] on div "[STREET_ADDRESS][PERSON_NAME]" at bounding box center [44, 126] width 58 height 8
type input "6"
select select
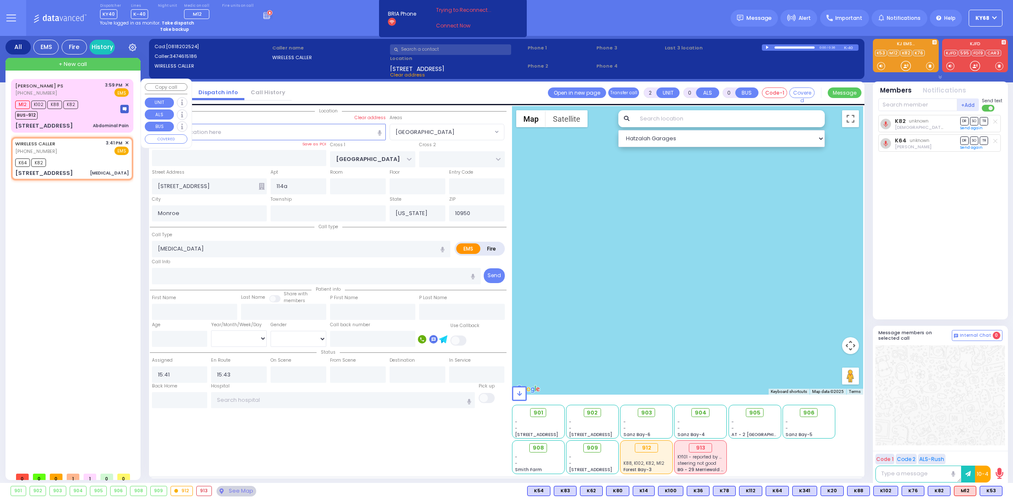
type input "Abdominal Pain"
radio input "true"
type input "Unknown"
select select "Year"
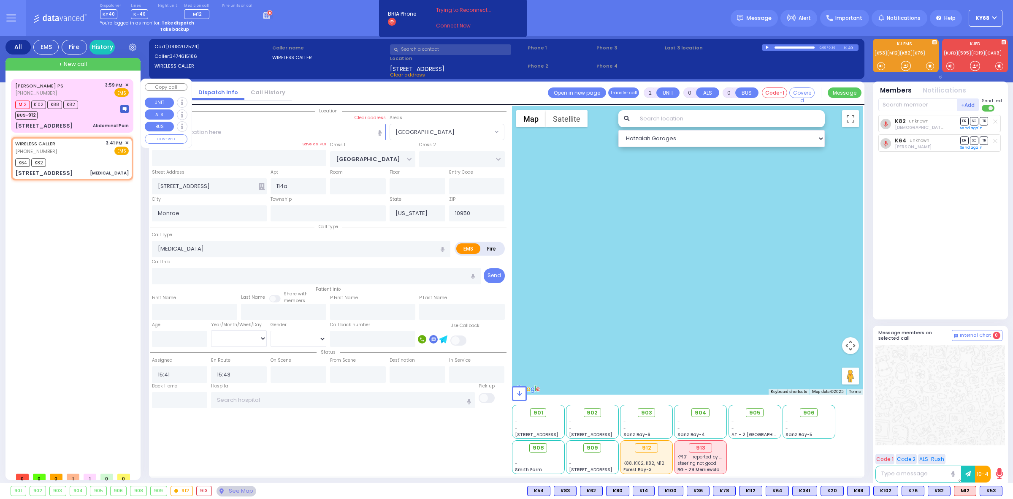
type input "15:59"
type input "16:00"
type input "16:01"
type input "[STREET_ADDRESS][PERSON_NAME]"
type input "101"
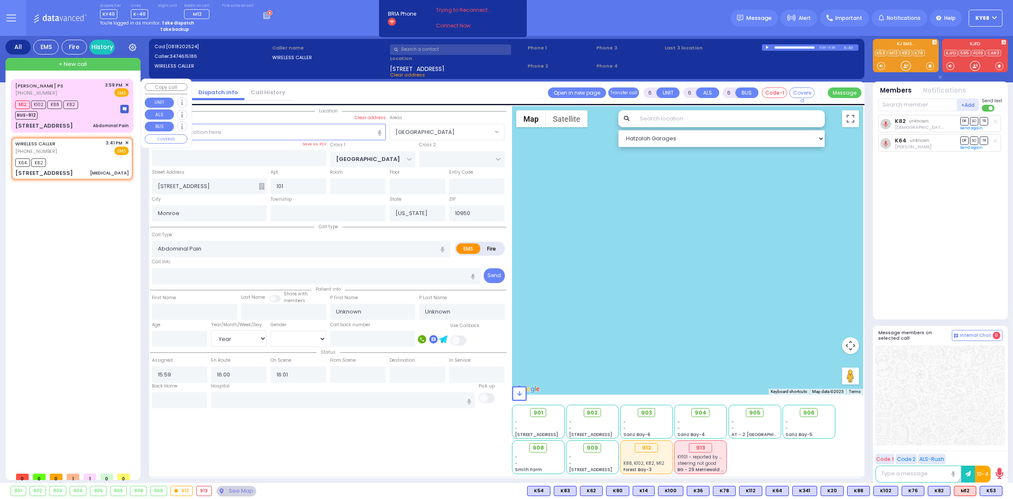
select select "[GEOGRAPHIC_DATA]"
select select "Hatzalah Garages"
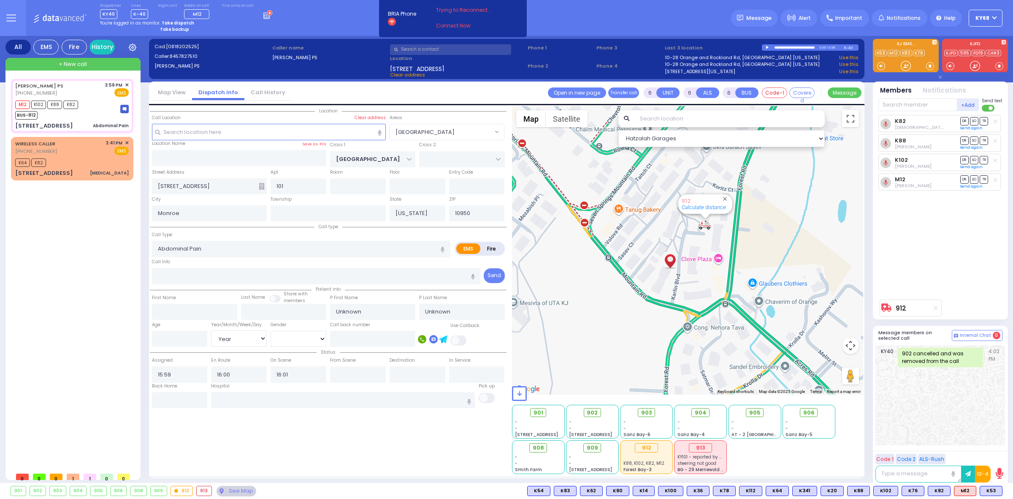
select select
radio input "true"
select select "Year"
radio input "true"
select select "Year"
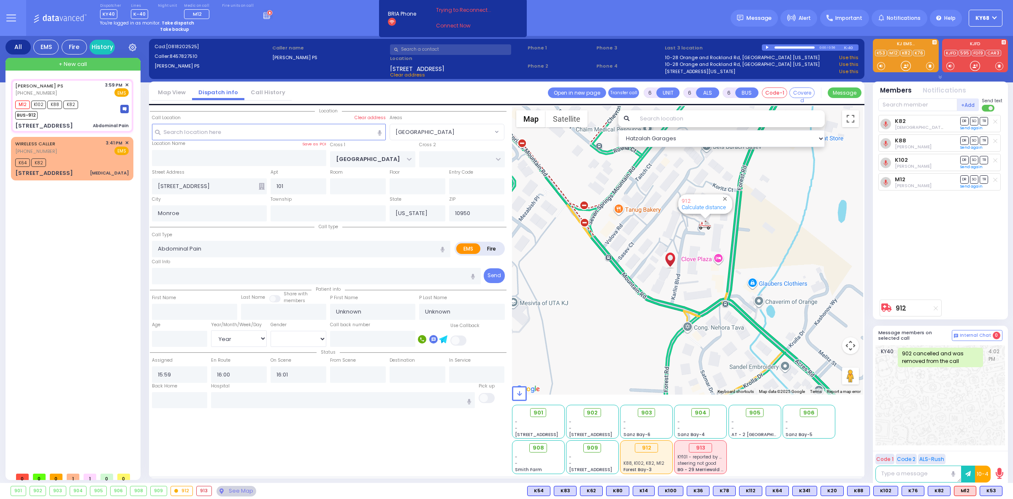
select select "[GEOGRAPHIC_DATA]"
select select "Hatzalah Garages"
select select
radio input "true"
select select "Year"
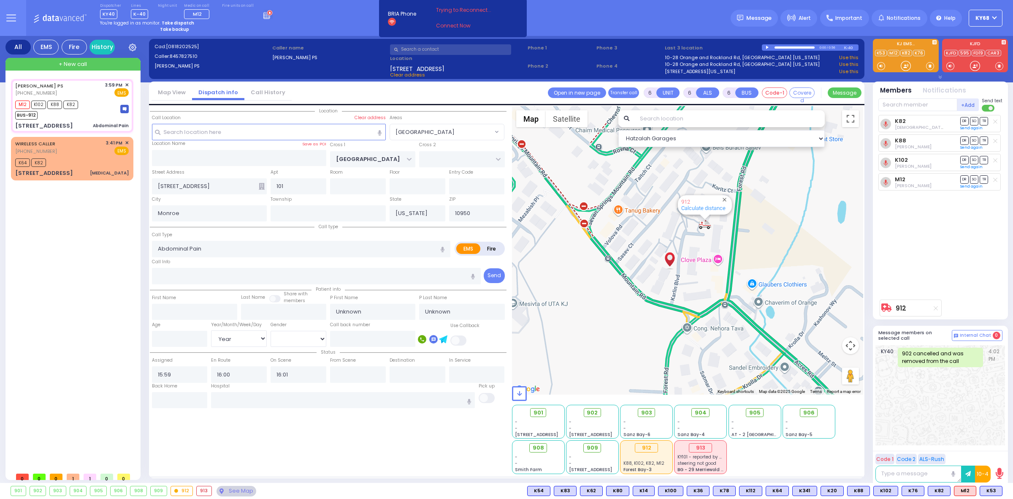
select select "Hatzalah Garages"
select select "[GEOGRAPHIC_DATA]"
select select
radio input "true"
type input "48"
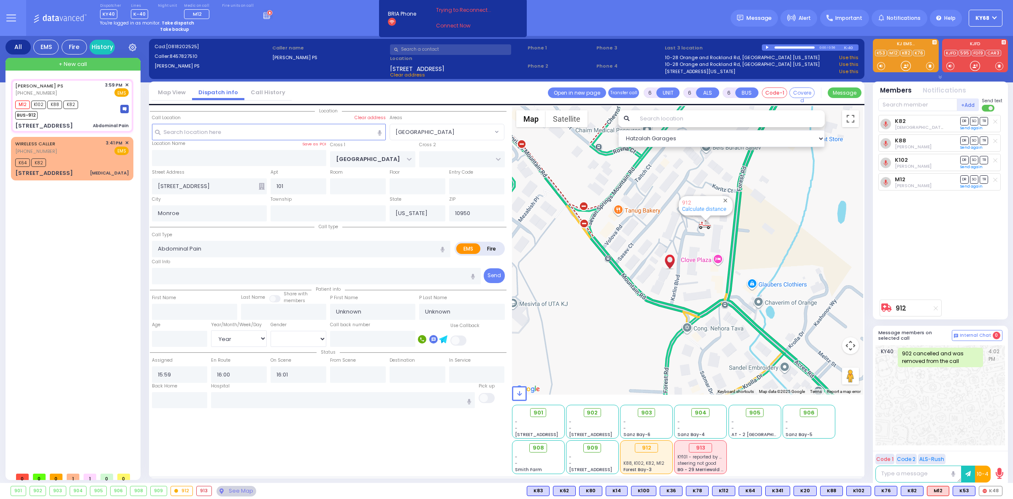
select select "Year"
select select "[DEMOGRAPHIC_DATA]"
select select "[GEOGRAPHIC_DATA]"
select select "Hatzalah Garages"
select select
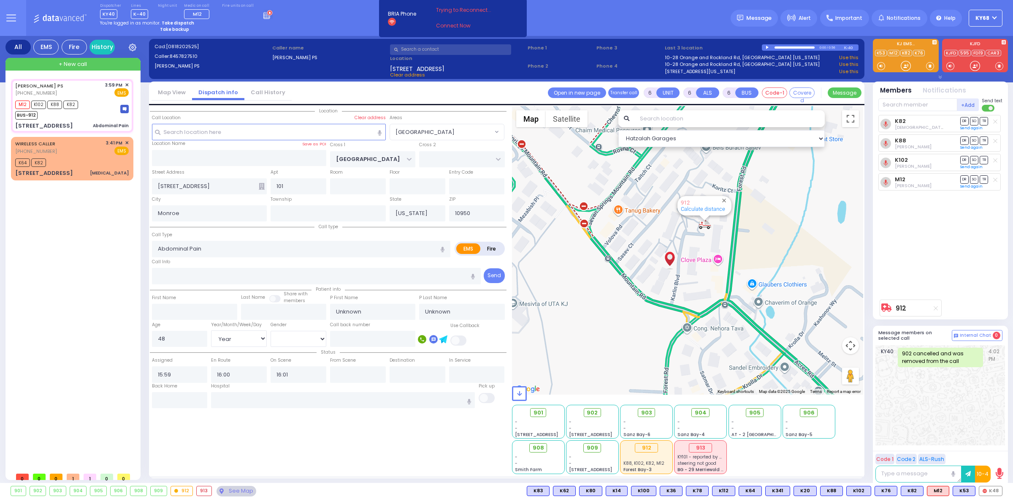
radio input "true"
select select "Year"
select select "[DEMOGRAPHIC_DATA]"
radio input "true"
select select "Year"
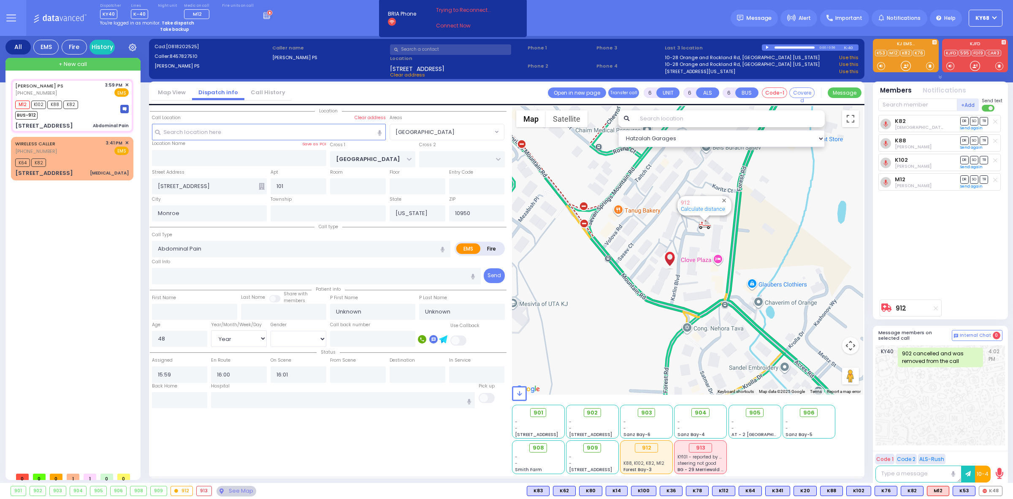
select select "[DEMOGRAPHIC_DATA]"
select select "[GEOGRAPHIC_DATA]"
select select "Hatzalah Garages"
select select
radio input "true"
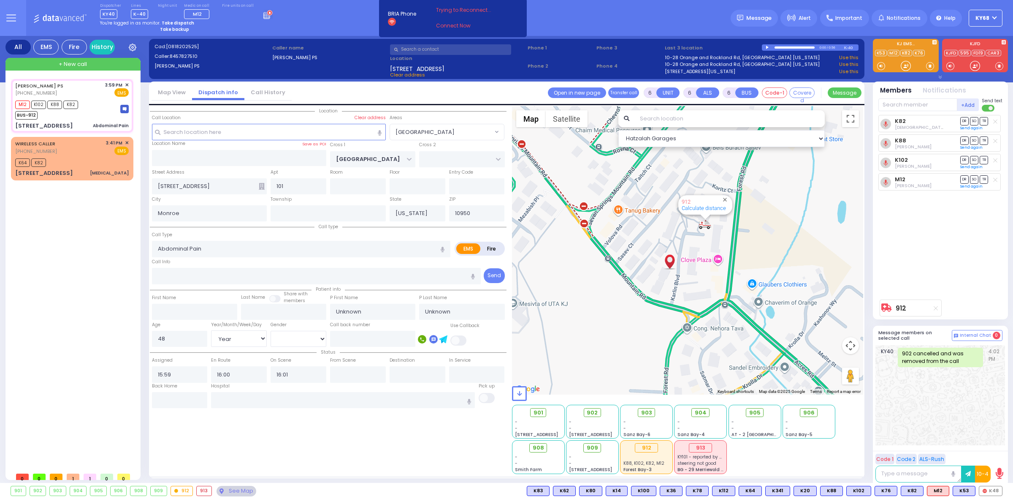
select select "Year"
select select "[DEMOGRAPHIC_DATA]"
radio input "true"
select select "Year"
select select "[DEMOGRAPHIC_DATA]"
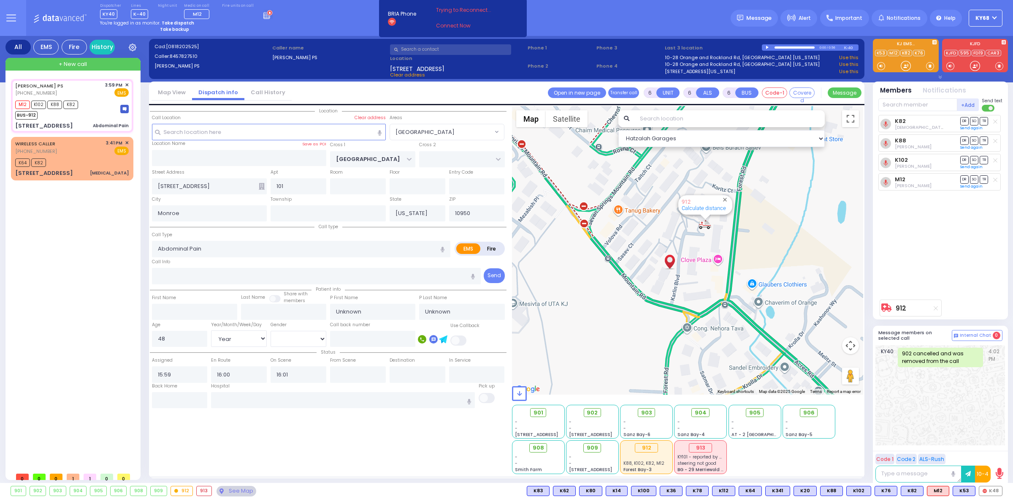
select select "[GEOGRAPHIC_DATA]"
select select "Hatzalah Garages"
select select
radio input "true"
select select "Year"
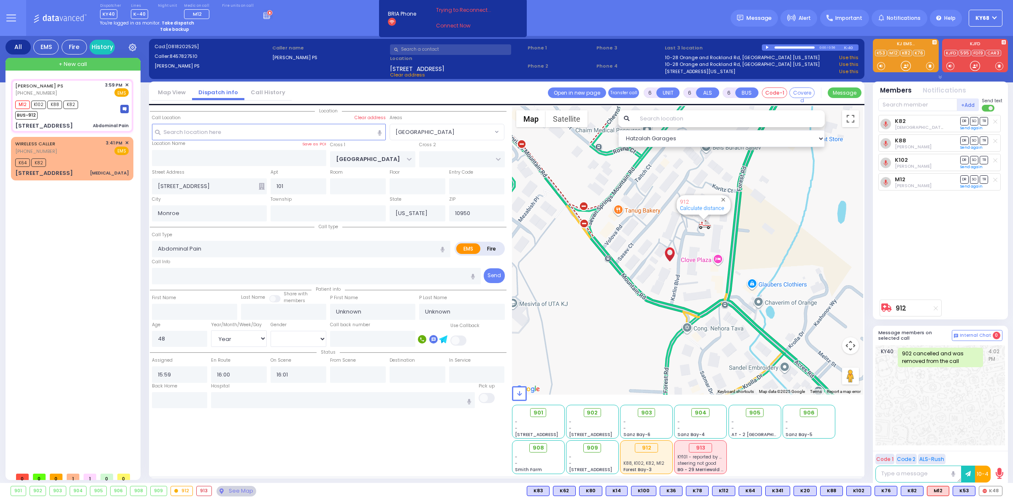
select select "[DEMOGRAPHIC_DATA]"
select select "[GEOGRAPHIC_DATA]"
select select "Hatzalah Garages"
select select
radio input "true"
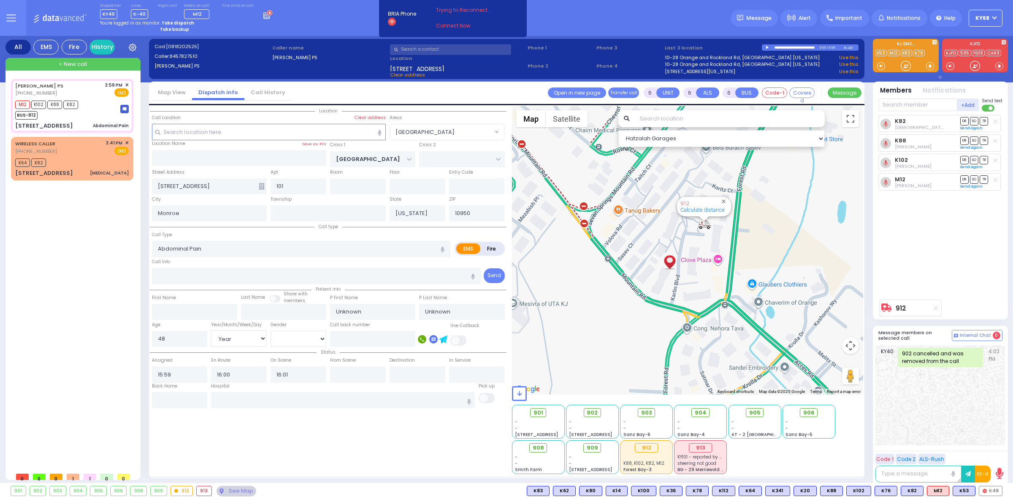
select select "Year"
select select "[DEMOGRAPHIC_DATA]"
select select "[GEOGRAPHIC_DATA]"
select select "Hatzalah Garages"
select select
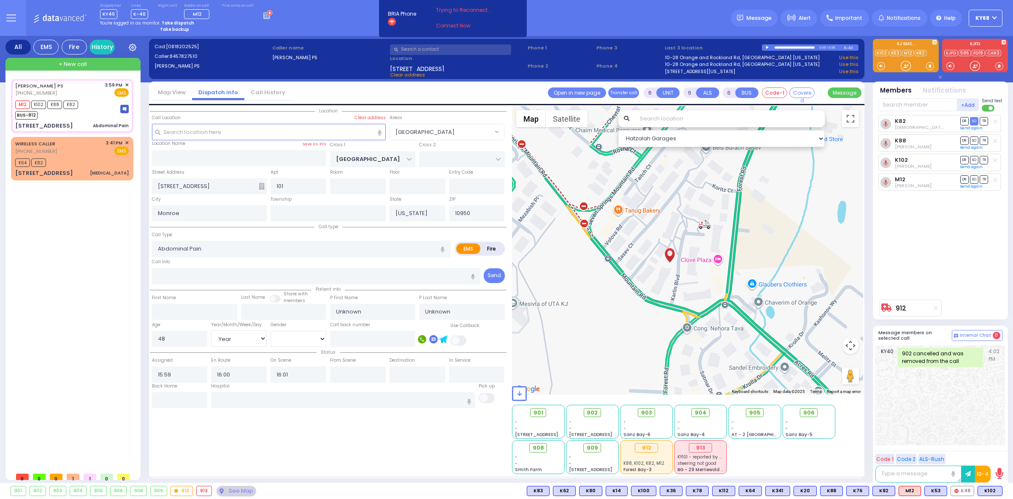
radio input "true"
select select "Year"
select select "[DEMOGRAPHIC_DATA]"
radio input "true"
select select "Year"
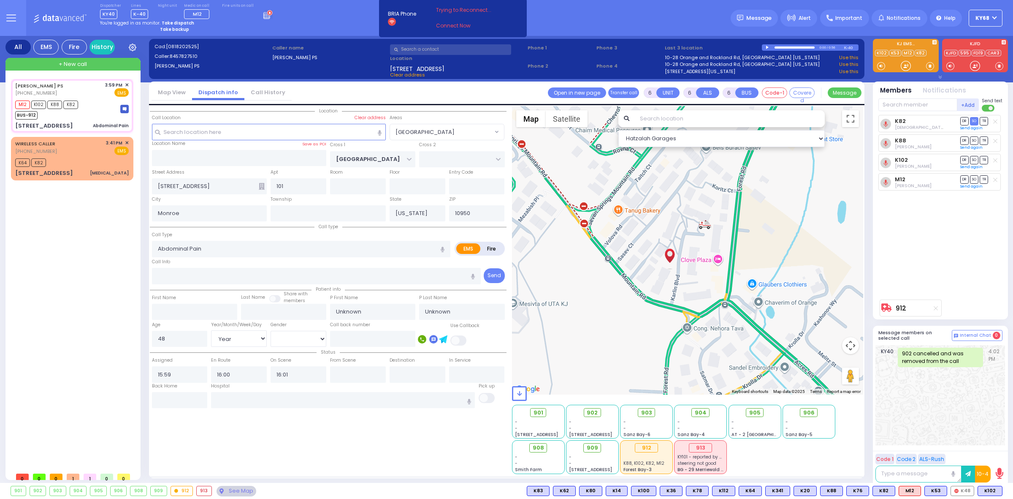
select select "[DEMOGRAPHIC_DATA]"
radio input "true"
select select "Year"
select select "[DEMOGRAPHIC_DATA]"
type input "16:35"
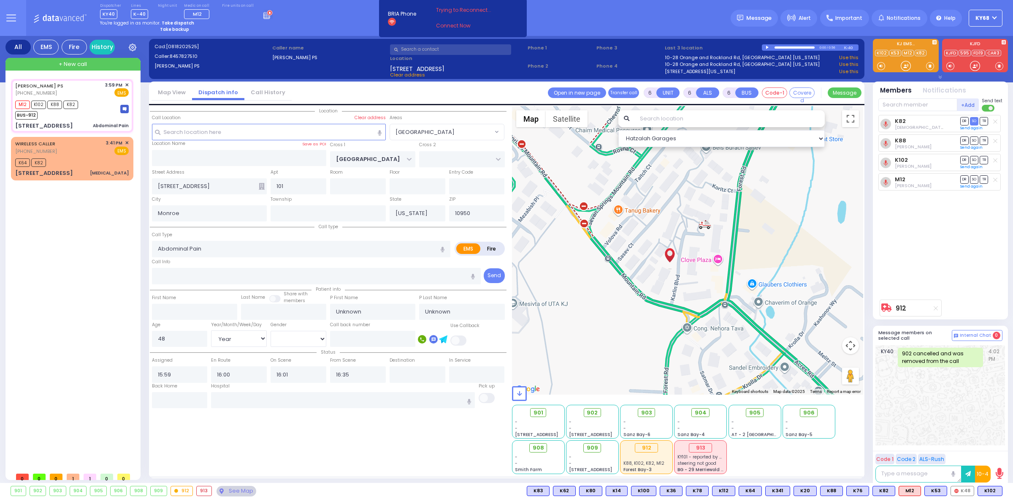
radio input "true"
select select "Year"
select select "[DEMOGRAPHIC_DATA]"
type input "Lenox Hill Hospital"
select select "[GEOGRAPHIC_DATA]"
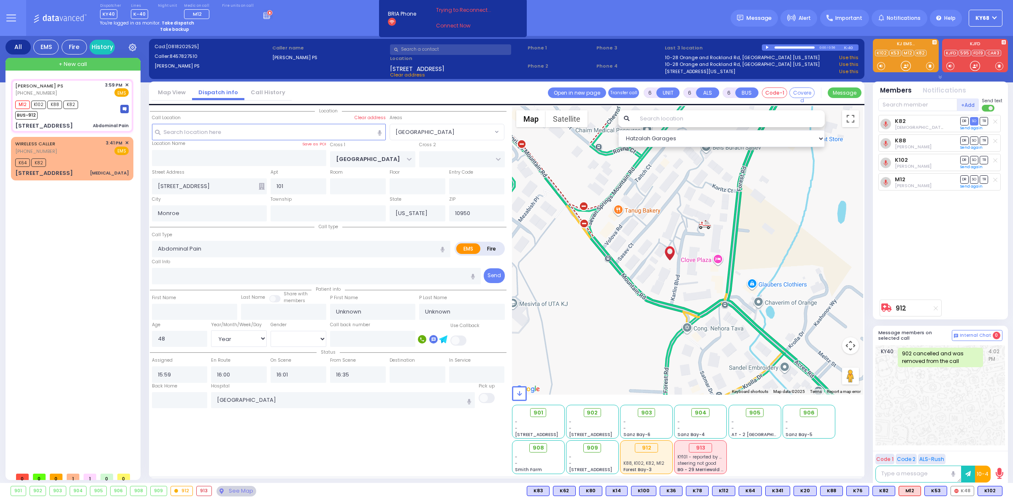
select select "Hatzalah Garages"
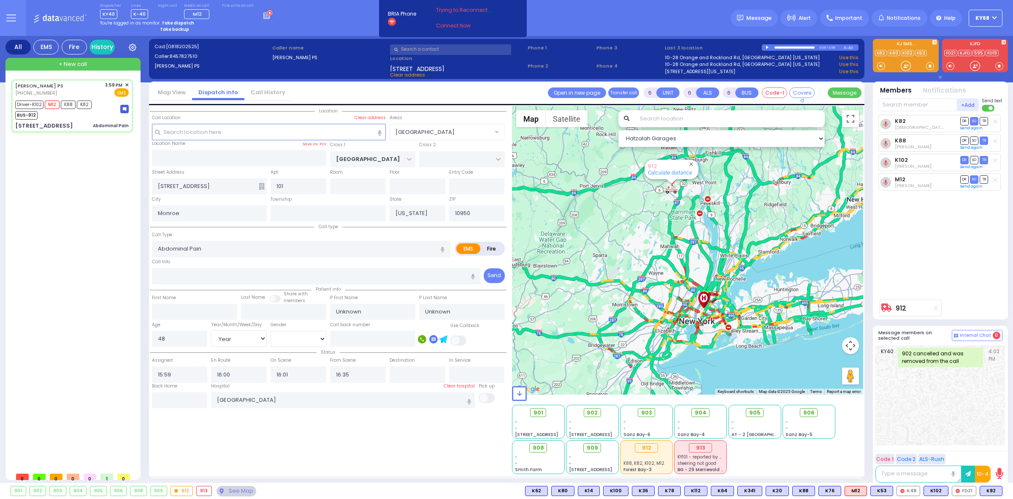
click at [179, 28] on strong "Take backup" at bounding box center [174, 29] width 29 height 6
select select "12"
click at [332, 24] on div "Dispatcher KY40 shift has started. Are you ? Lines K-40" at bounding box center [506, 18] width 1013 height 36
click at [545, 24] on div "Dispatcher KY40 shift has started. Are you ? Lines K-40" at bounding box center [506, 18] width 1013 height 36
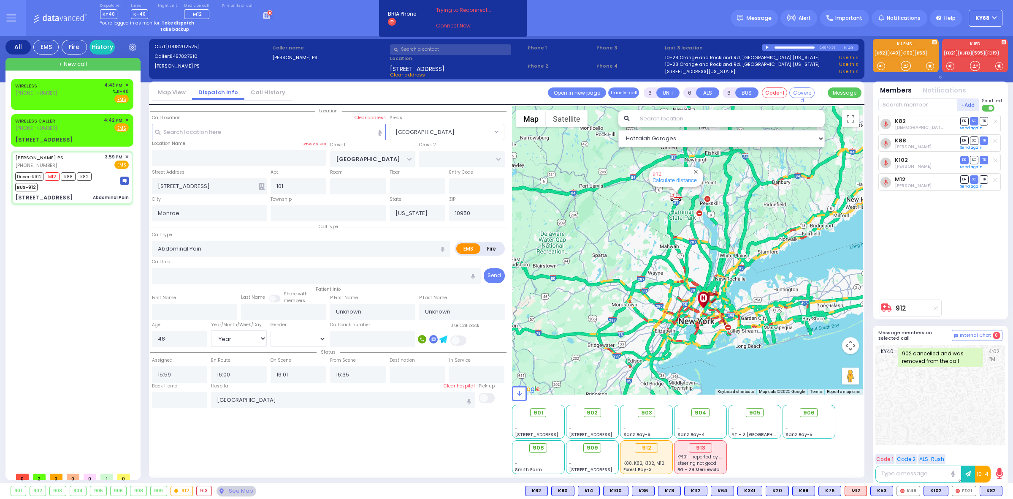
click at [185, 31] on strong "Take backup" at bounding box center [174, 29] width 29 height 6
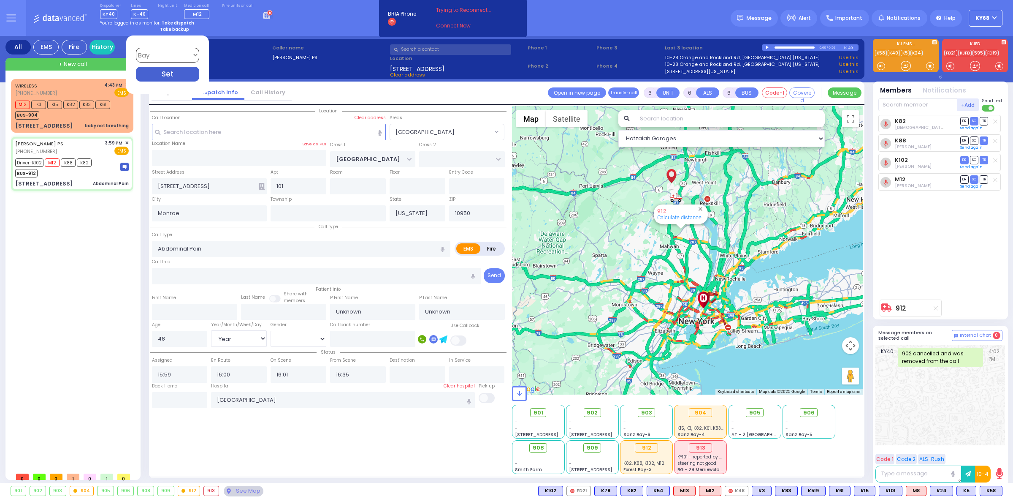
select select
radio input "true"
select select "Year"
select select "[DEMOGRAPHIC_DATA]"
select select "[GEOGRAPHIC_DATA]"
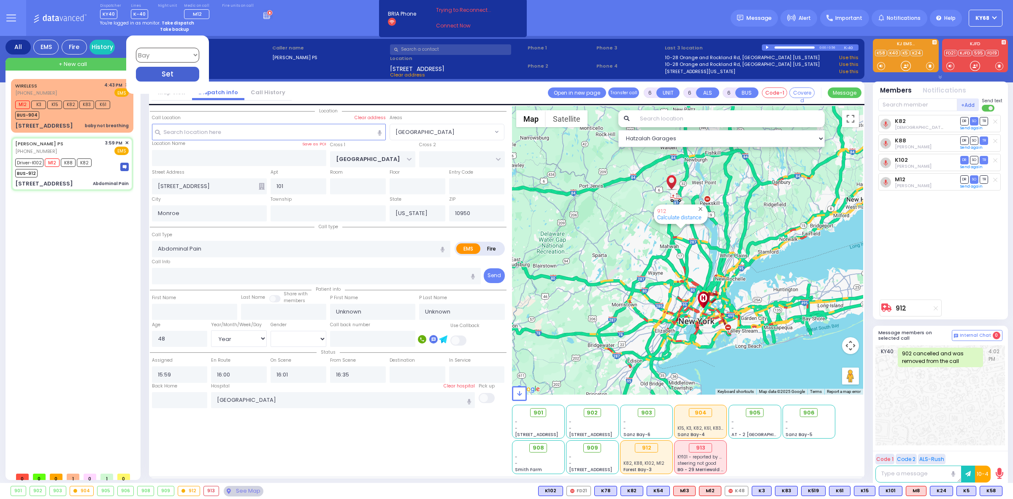
select select "Hatzalah Garages"
select select
radio input "true"
select select "Year"
select select "[DEMOGRAPHIC_DATA]"
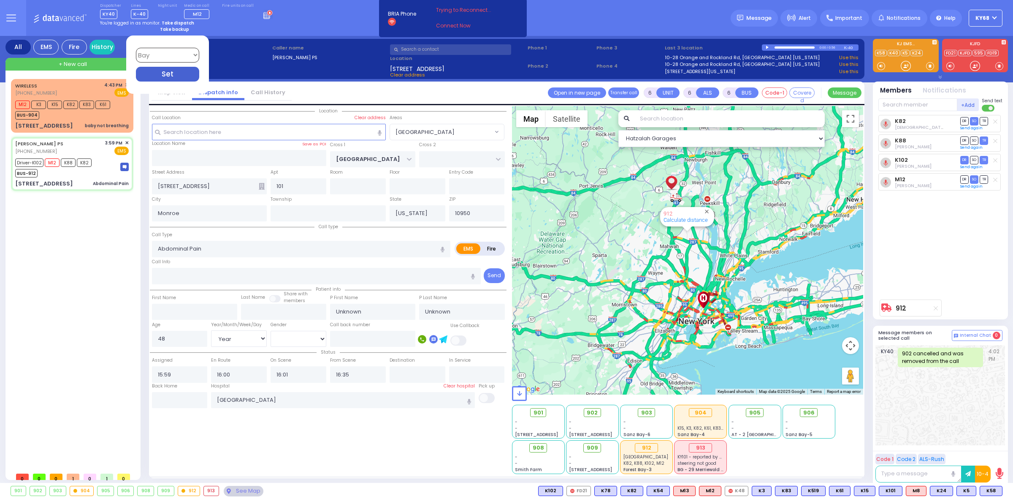
radio input "true"
select select "Year"
select select "[DEMOGRAPHIC_DATA]"
select select "[GEOGRAPHIC_DATA]"
select select "Hatzalah Garages"
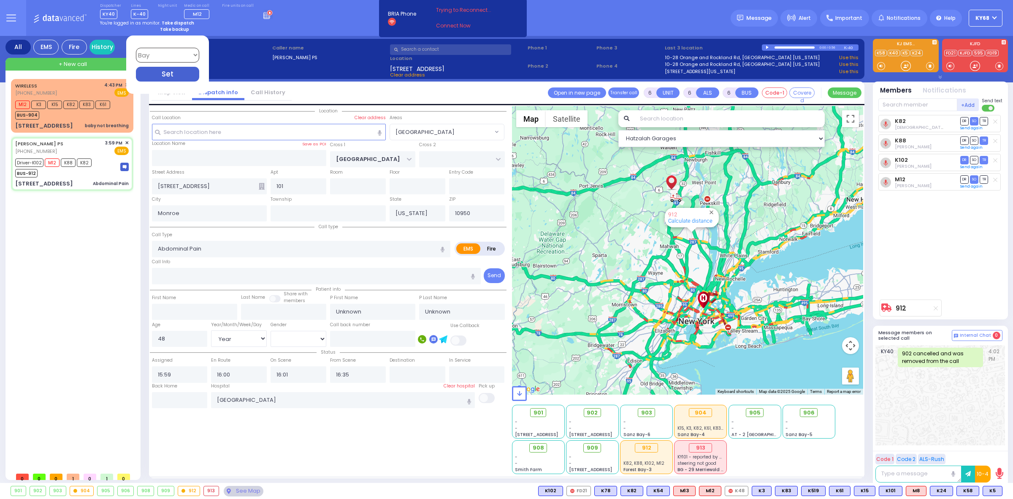
select select
radio input "true"
select select "Year"
select select "[DEMOGRAPHIC_DATA]"
select select "[GEOGRAPHIC_DATA]"
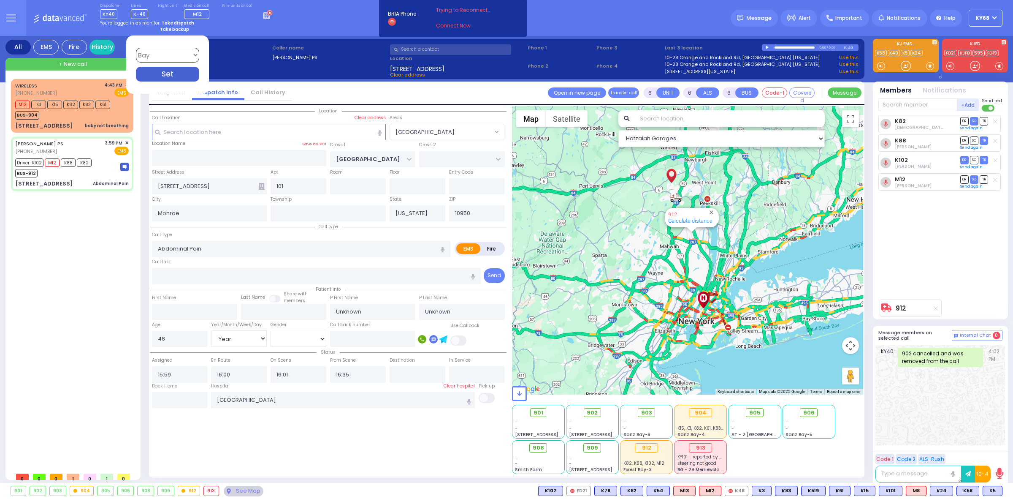
select select "Hatzalah Garages"
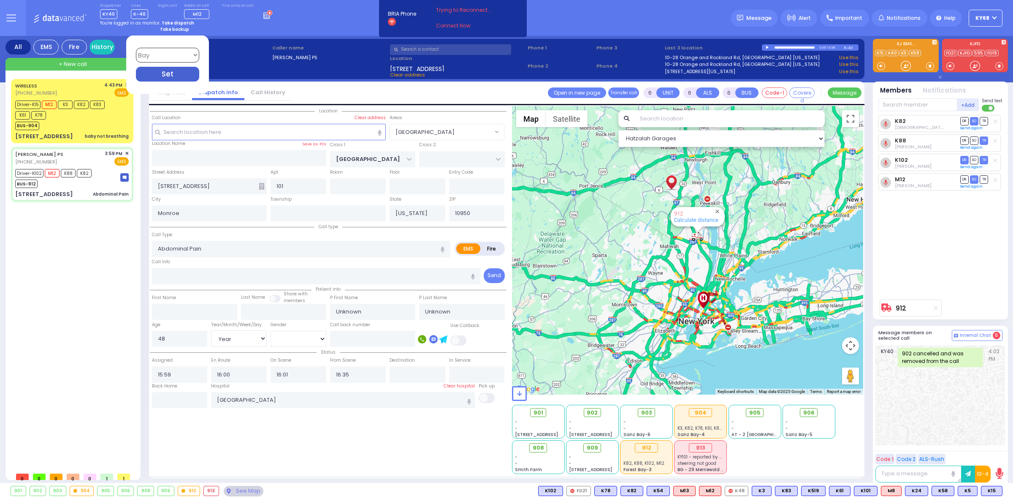
select select
radio input "true"
type input "Arye"
type input "Kornbluh"
select select "Year"
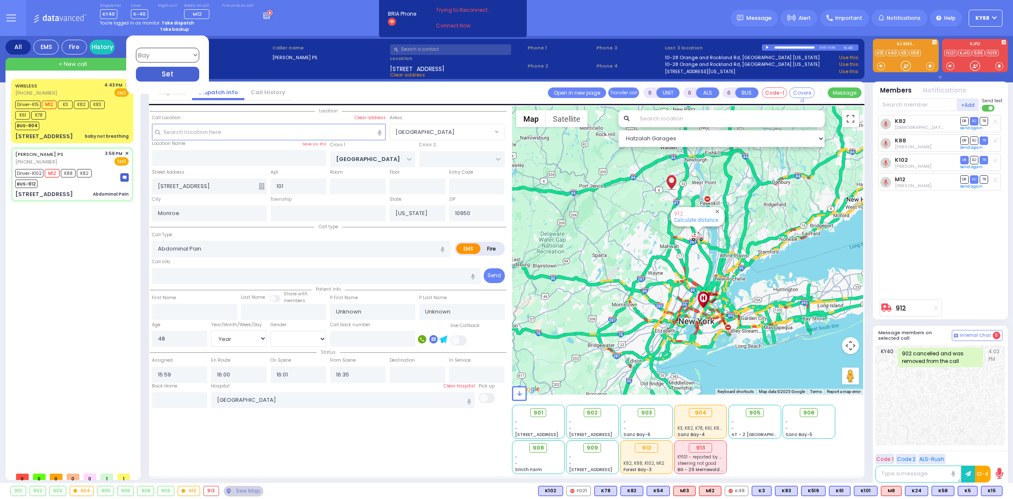
select select "[DEMOGRAPHIC_DATA]"
select select "Hatzalah Garages"
select select "[GEOGRAPHIC_DATA]"
select select
radio input "true"
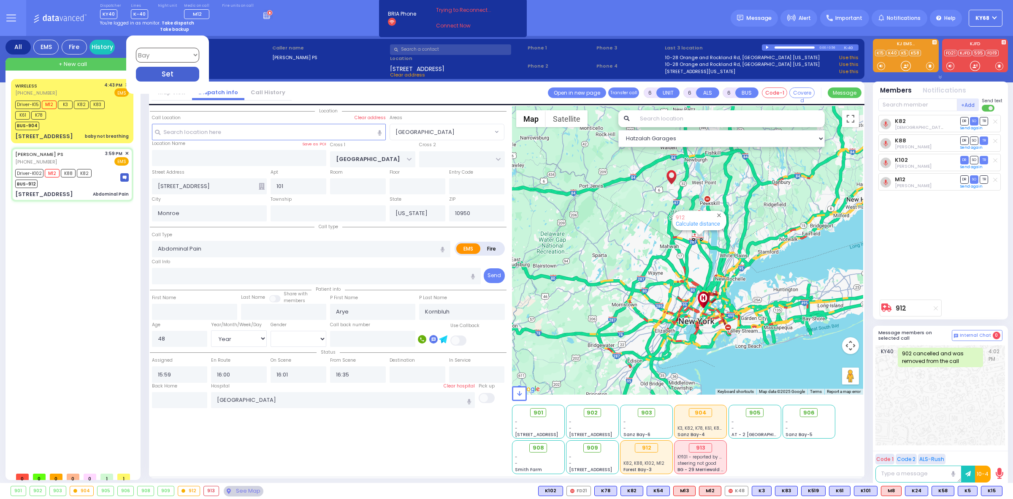
select select "Year"
select select "[DEMOGRAPHIC_DATA]"
select select "[GEOGRAPHIC_DATA]"
select select "Hatzalah Garages"
click at [300, 20] on div "Dispatcher KY40 shift has started. Are you ? Lines K-40" at bounding box center [506, 18] width 1013 height 36
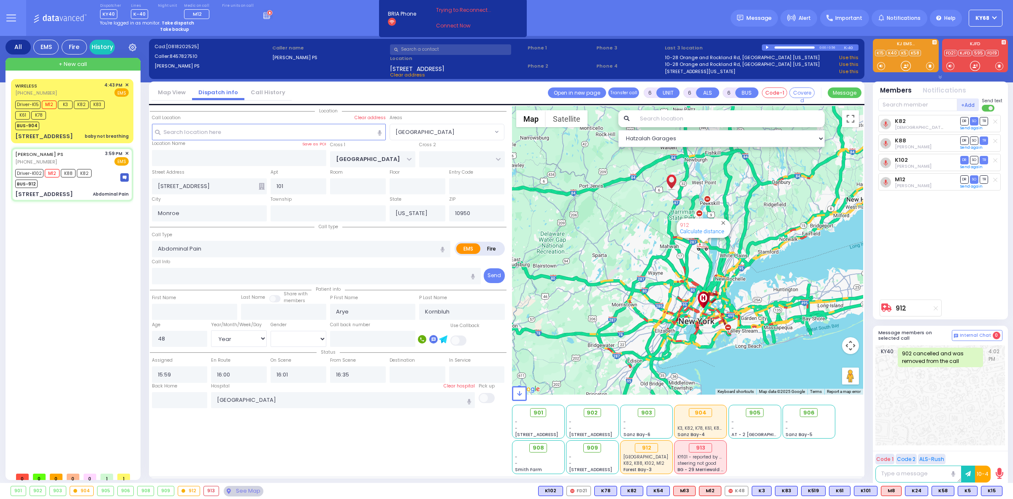
select select
radio input "true"
select select "Year"
select select "[DEMOGRAPHIC_DATA]"
select select "Hatzalah Garages"
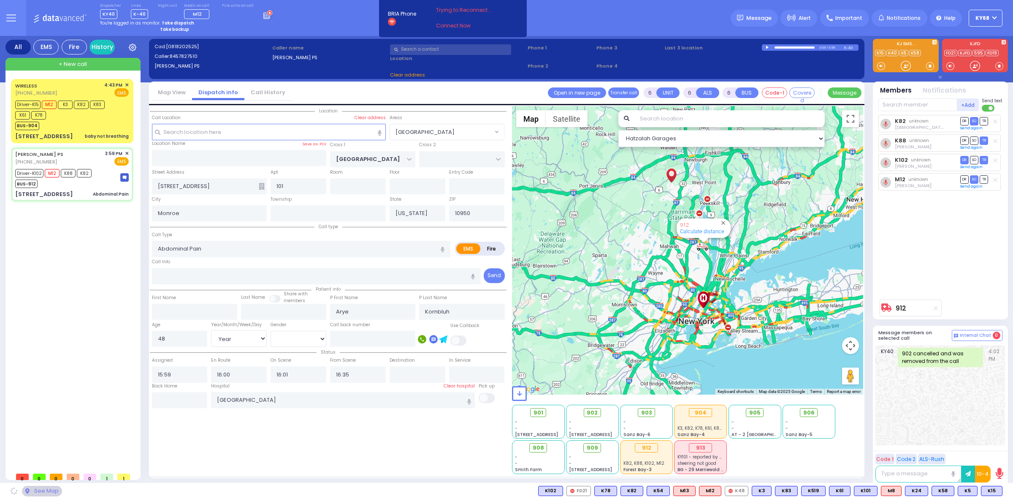
select select "[GEOGRAPHIC_DATA]"
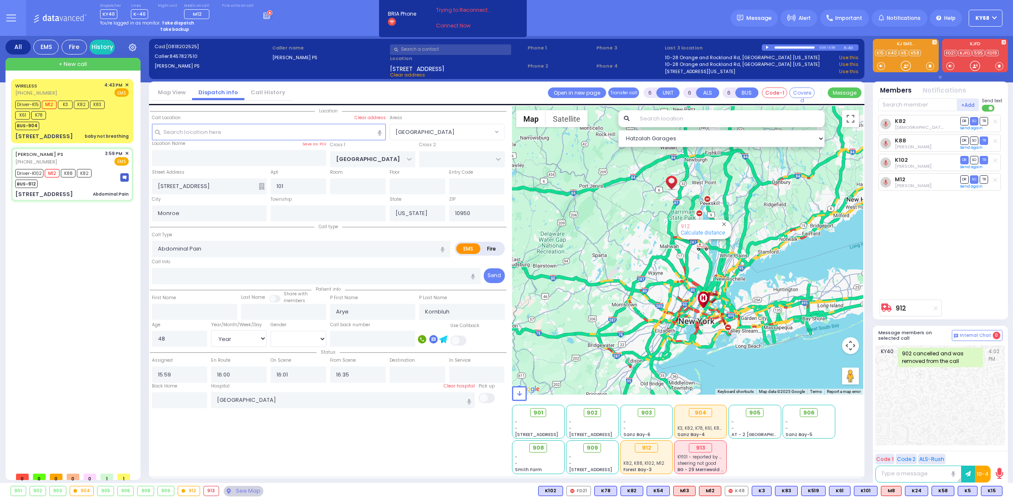
select select
radio input "true"
select select "Year"
select select "[DEMOGRAPHIC_DATA]"
radio input "true"
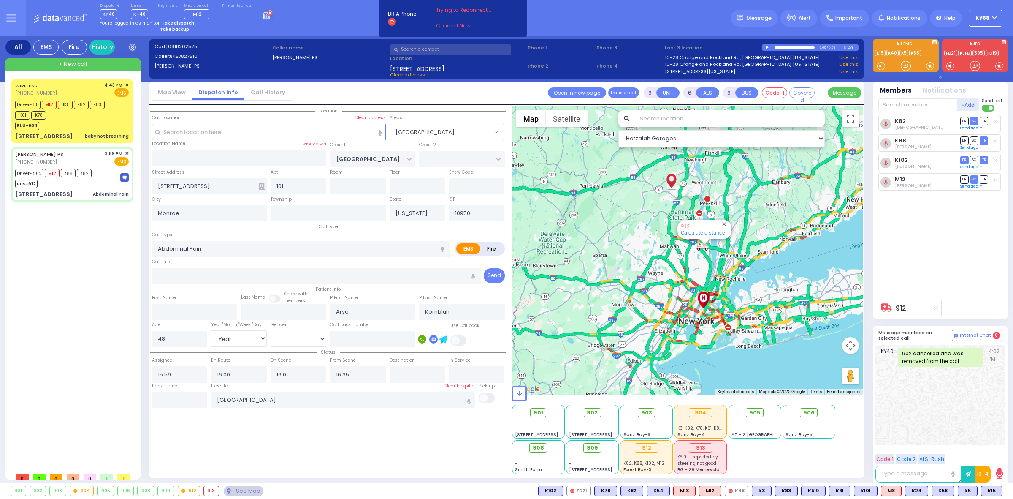
select select "Year"
select select "[DEMOGRAPHIC_DATA]"
select select "[GEOGRAPHIC_DATA]"
select select "Hatzalah Garages"
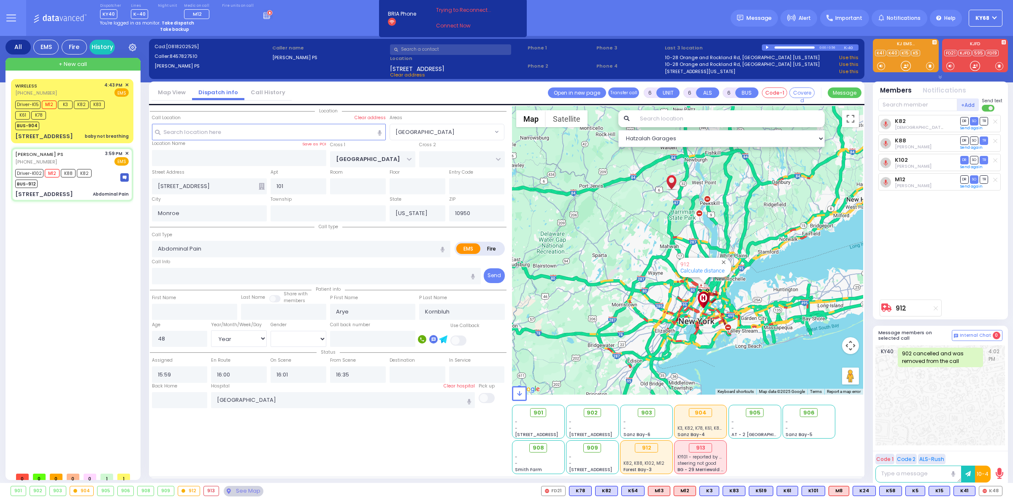
click at [399, 45] on div "just took the line & start dispatching. You will be logged out in BRIA Phone He…" at bounding box center [453, 17] width 153 height 55
click at [400, 48] on input "text" at bounding box center [450, 49] width 121 height 11
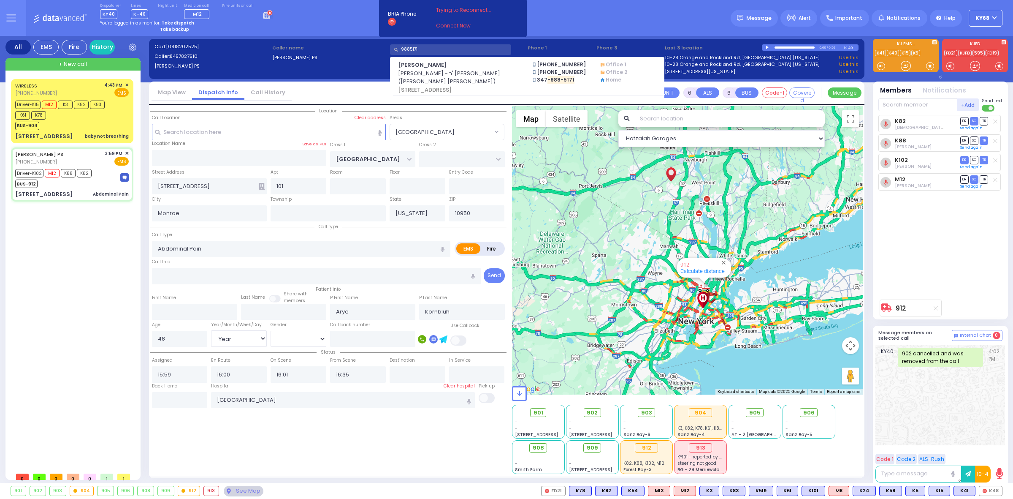
type input "9885171"
click at [484, 190] on input "text" at bounding box center [477, 186] width 56 height 16
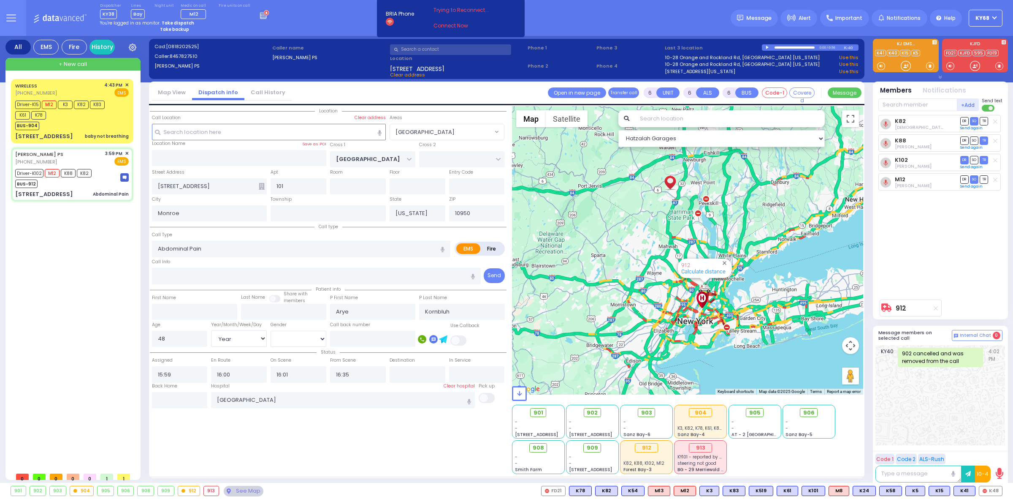
click at [438, 53] on input "text" at bounding box center [450, 49] width 121 height 11
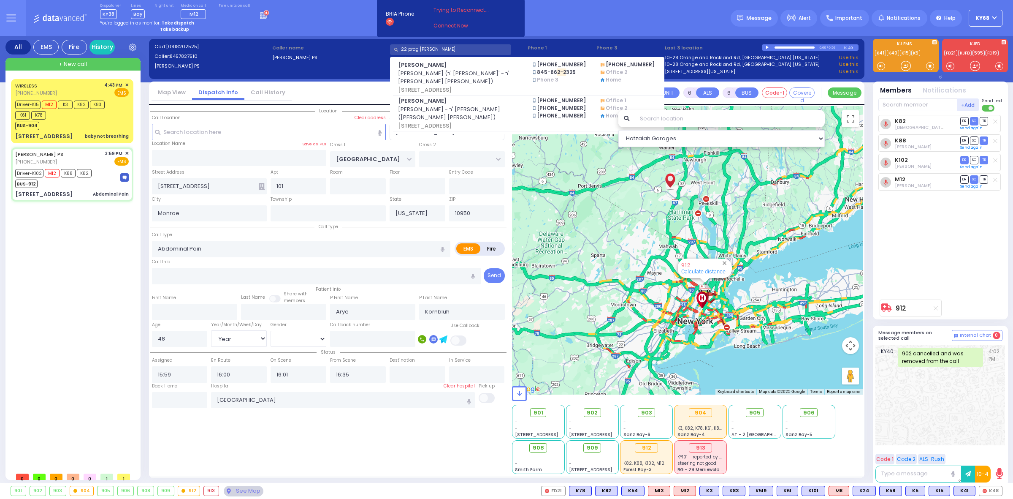
type input "22 prag marko"
click at [551, 29] on div "Dispatcher KY38 shift has started. Are you ? Lines Bay" at bounding box center [506, 18] width 1013 height 36
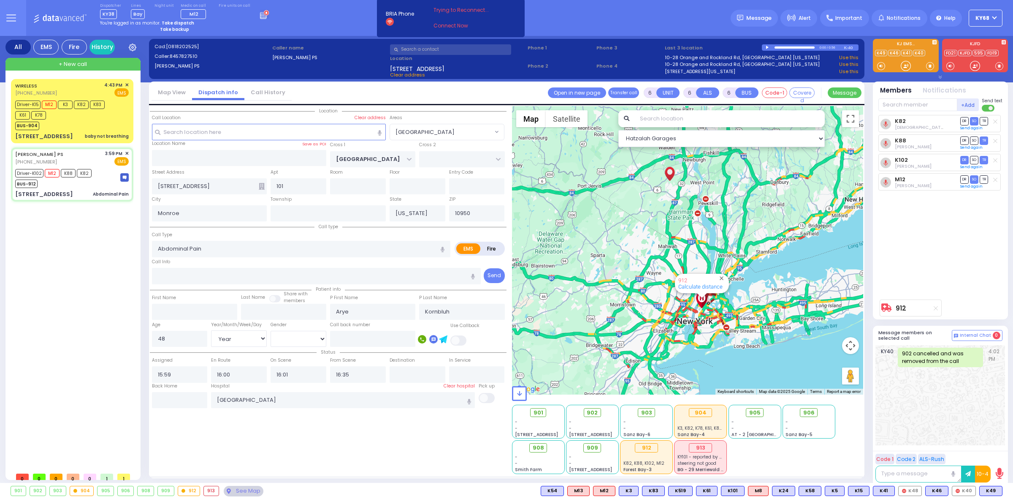
select select
radio input "true"
select select "Year"
select select "[DEMOGRAPHIC_DATA]"
select select
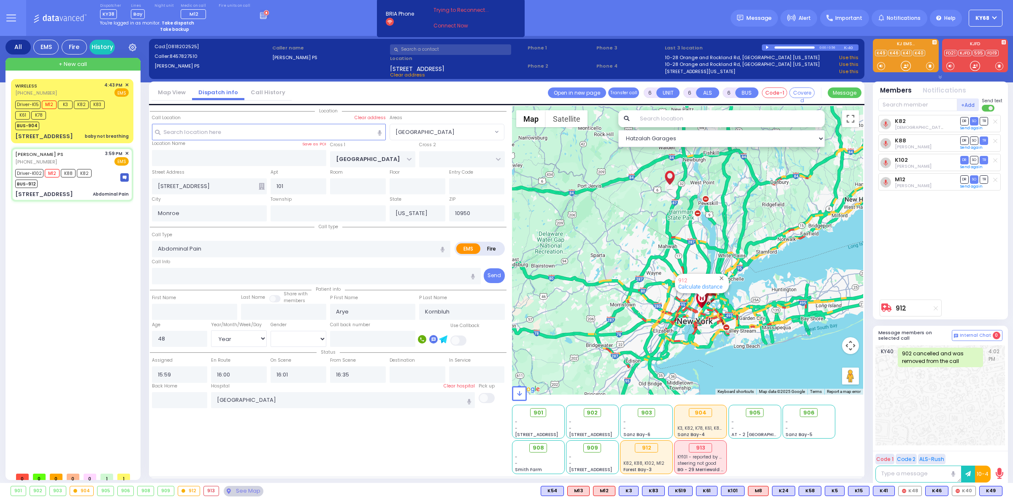
radio input "true"
select select "Year"
select select "[DEMOGRAPHIC_DATA]"
radio input "true"
select select "Year"
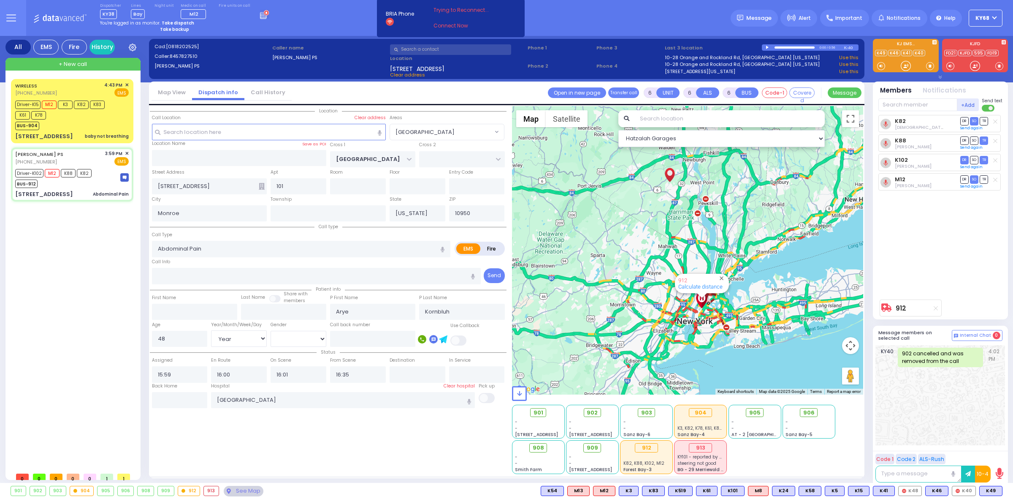
select select "[DEMOGRAPHIC_DATA]"
select select "[GEOGRAPHIC_DATA]"
select select "Hatzalah Garages"
select select
radio input "true"
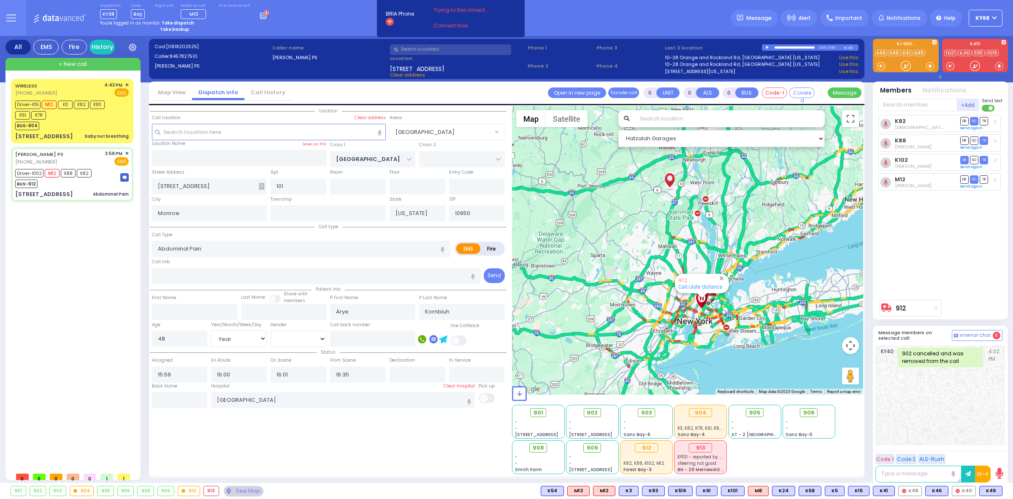
select select "Year"
select select "[DEMOGRAPHIC_DATA]"
select select "[GEOGRAPHIC_DATA]"
select select "Hatzalah Garages"
select select
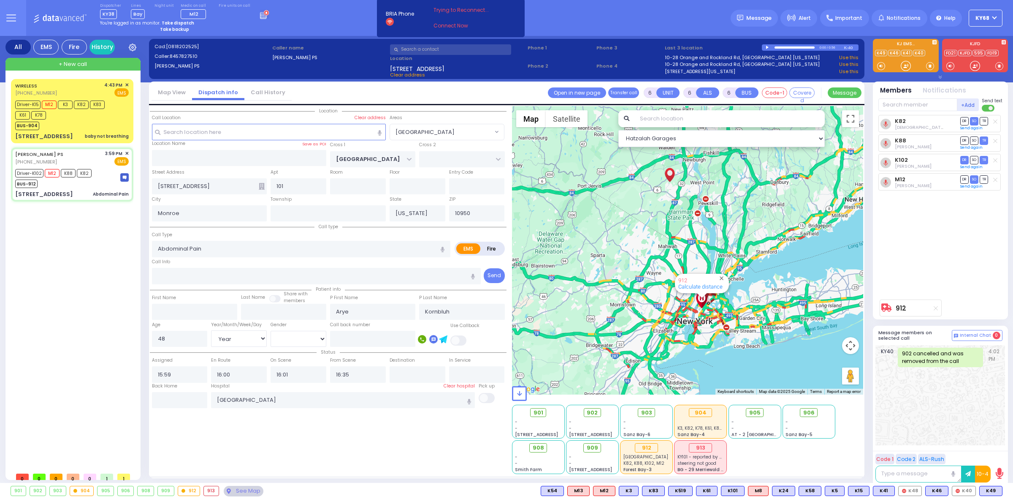
radio input "true"
select select "Year"
select select "[DEMOGRAPHIC_DATA]"
type input "17:39"
select select "[GEOGRAPHIC_DATA]"
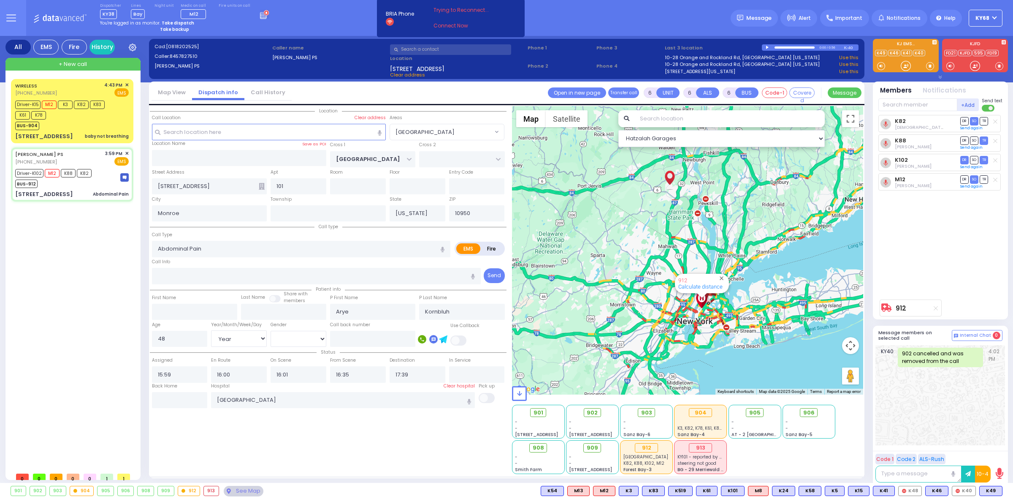
select select "Hatzalah Garages"
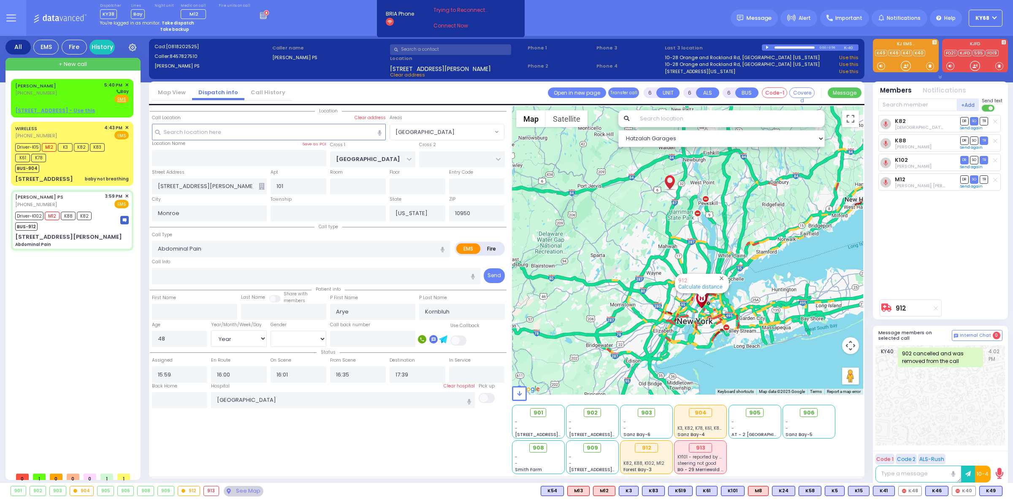
select select "[GEOGRAPHIC_DATA]"
select select "Year"
select select "[DEMOGRAPHIC_DATA]"
select select
radio input "true"
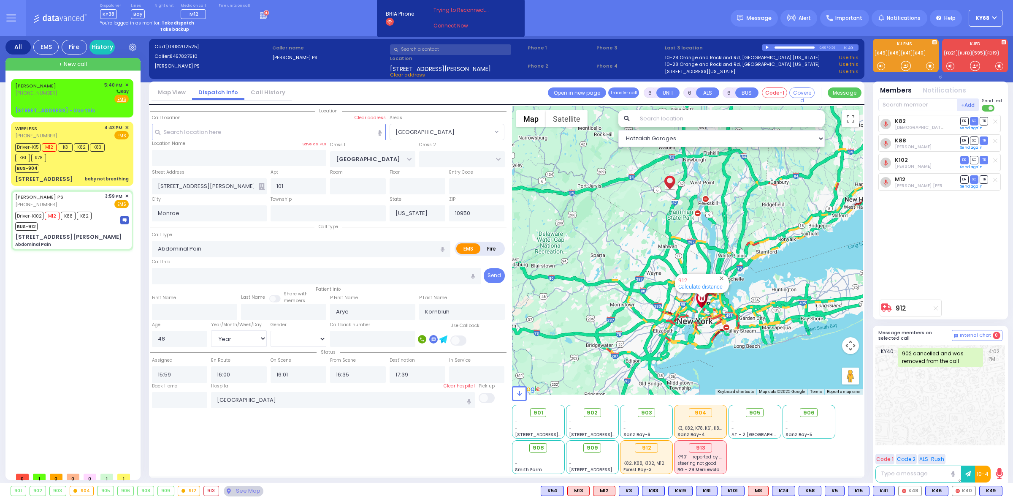
select select "Year"
select select "[DEMOGRAPHIC_DATA]"
select select "Hatzalah Garages"
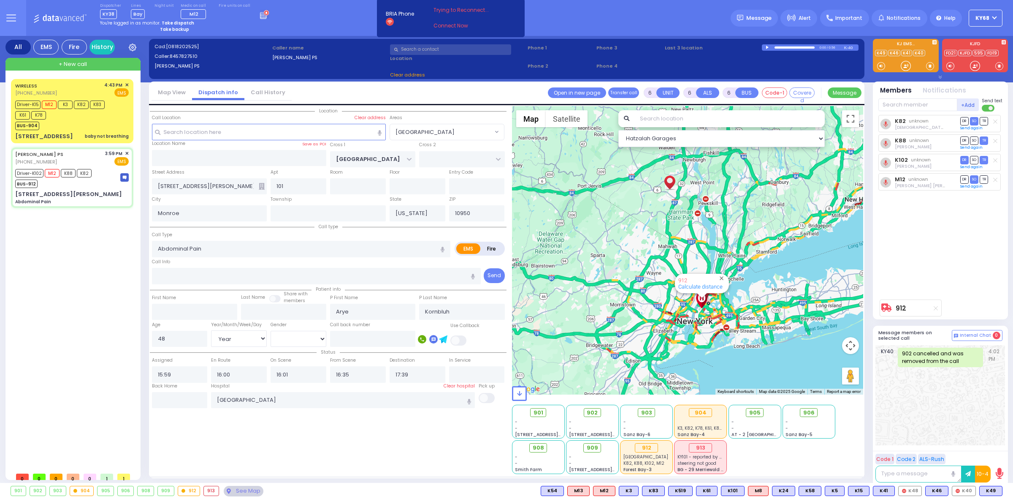
radio input "true"
select select "Year"
select select "[DEMOGRAPHIC_DATA]"
select select "[GEOGRAPHIC_DATA]"
select select "Hatzalah Garages"
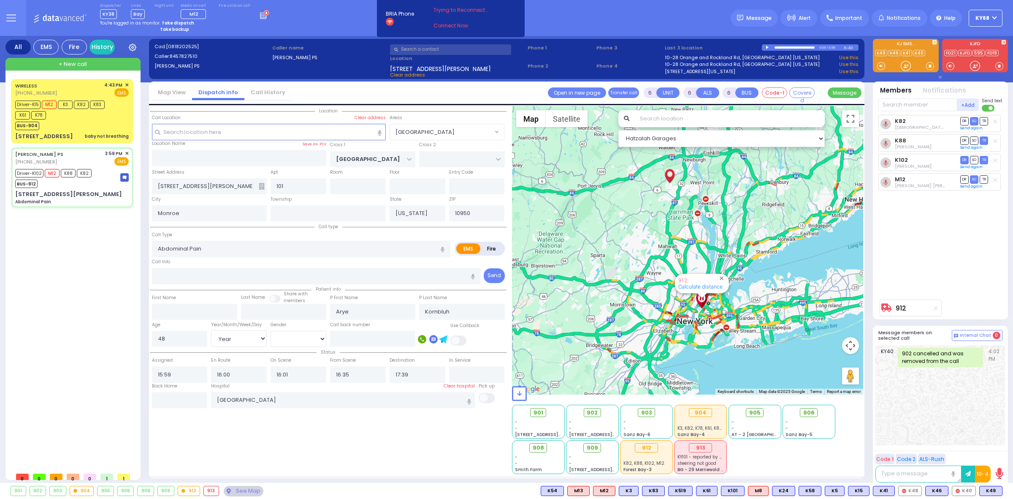
select select
radio input "true"
select select "Year"
select select "[DEMOGRAPHIC_DATA]"
radio input "true"
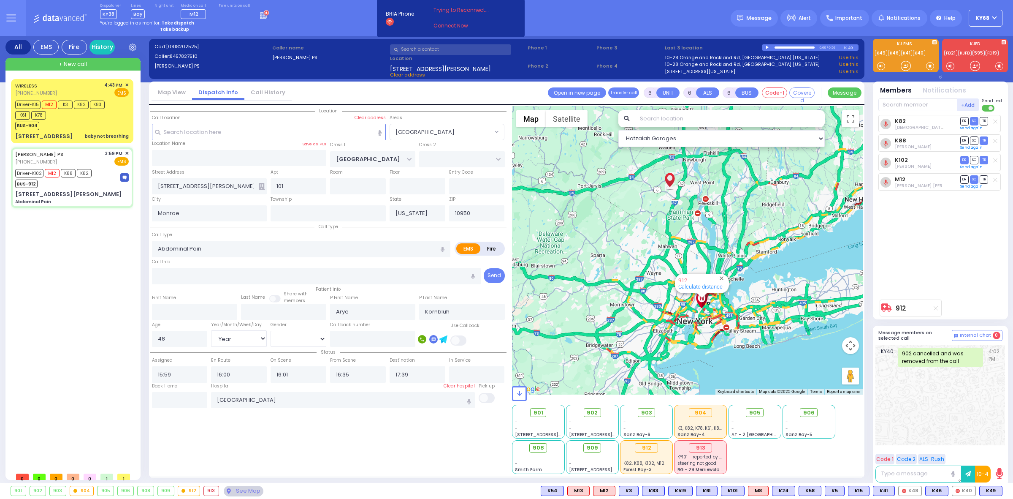
select select "Year"
select select "[DEMOGRAPHIC_DATA]"
select select "[GEOGRAPHIC_DATA]"
select select "Hatzalah Garages"
select select
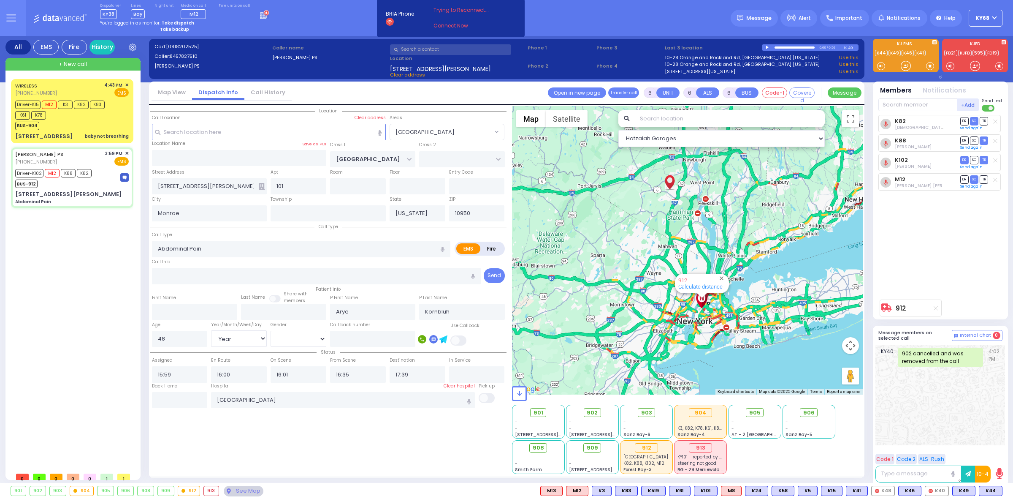
radio input "true"
select select "Year"
select select "[DEMOGRAPHIC_DATA]"
select select "[GEOGRAPHIC_DATA]"
select select "Hatzalah Garages"
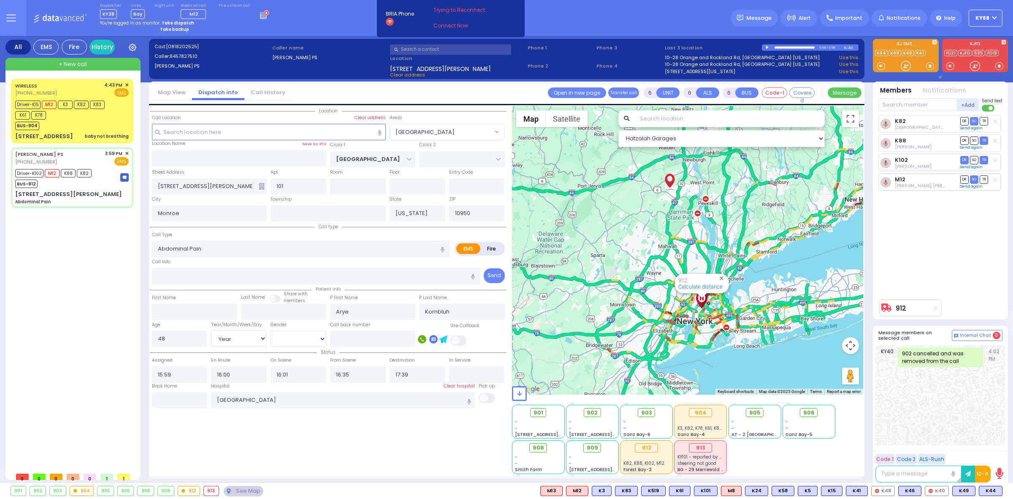
select select
radio input "true"
select select "Year"
select select "[DEMOGRAPHIC_DATA]"
select select "[GEOGRAPHIC_DATA]"
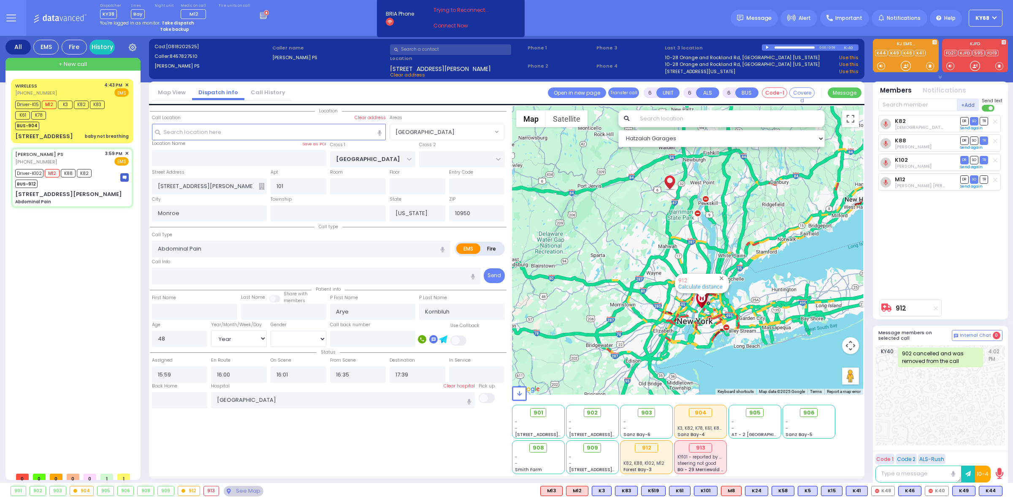
select select "Hatzalah Garages"
select select
radio input "true"
select select "Year"
select select "[DEMOGRAPHIC_DATA]"
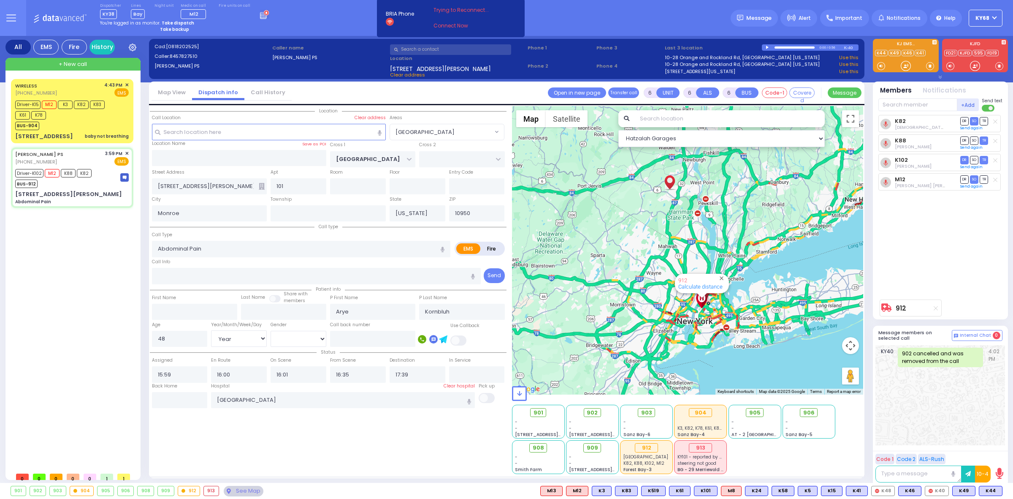
radio input "true"
select select "Year"
select select "[DEMOGRAPHIC_DATA]"
select select "[GEOGRAPHIC_DATA]"
select select "Hatzalah Garages"
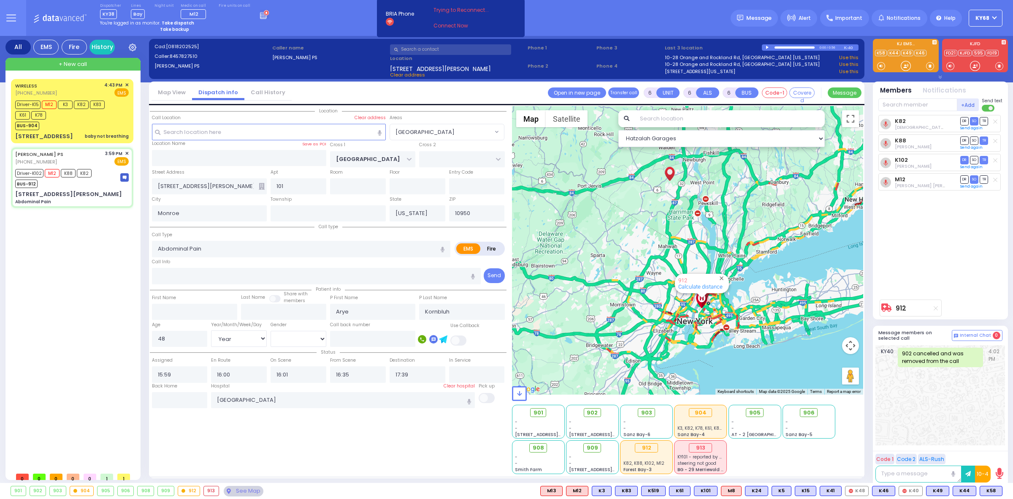
select select
radio input "true"
select select "Year"
select select "[DEMOGRAPHIC_DATA]"
select select "[GEOGRAPHIC_DATA]"
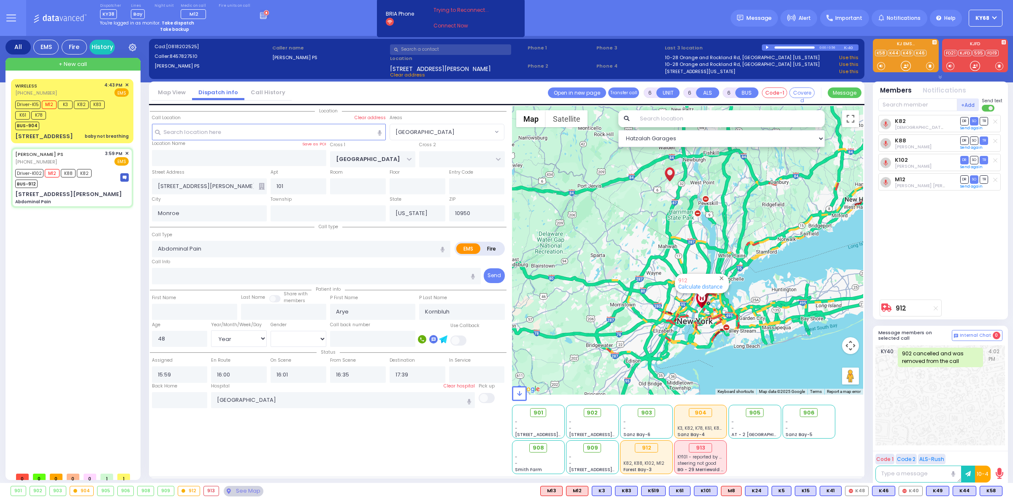
select select "Hatzalah Garages"
select select
radio input "true"
select select "Year"
select select "[DEMOGRAPHIC_DATA]"
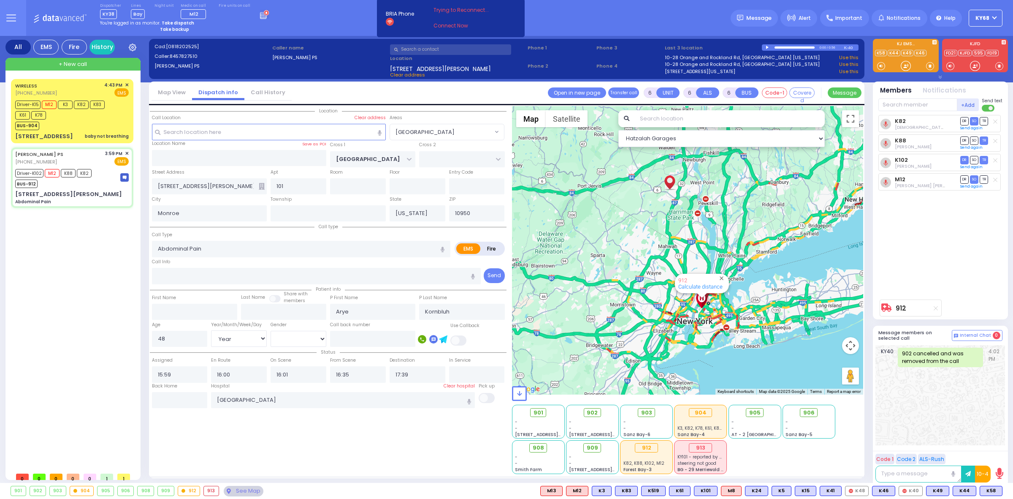
select select "[GEOGRAPHIC_DATA]"
select select "Hatzalah Garages"
select select
radio input "true"
select select "Year"
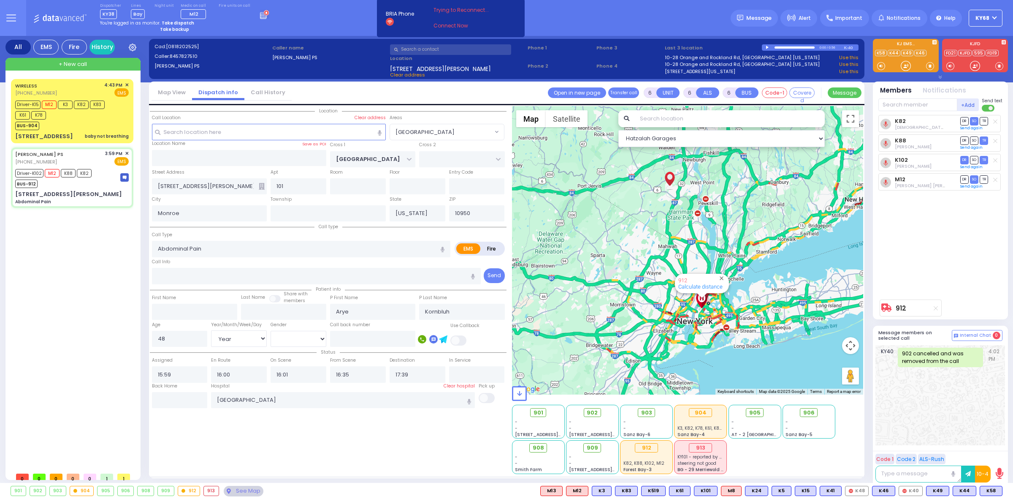
select select "[DEMOGRAPHIC_DATA]"
radio input "true"
select select "Year"
select select "[DEMOGRAPHIC_DATA]"
select select "[GEOGRAPHIC_DATA]"
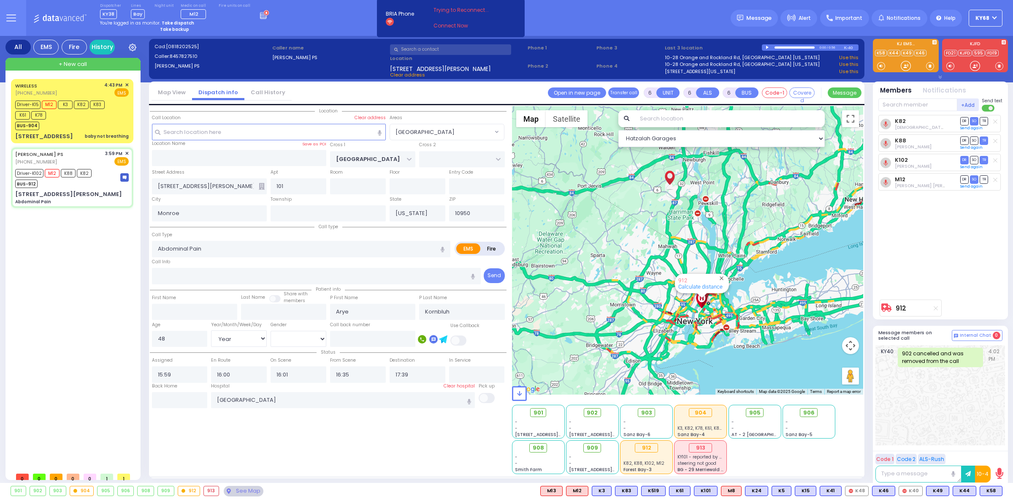
select select "Hatzalah Garages"
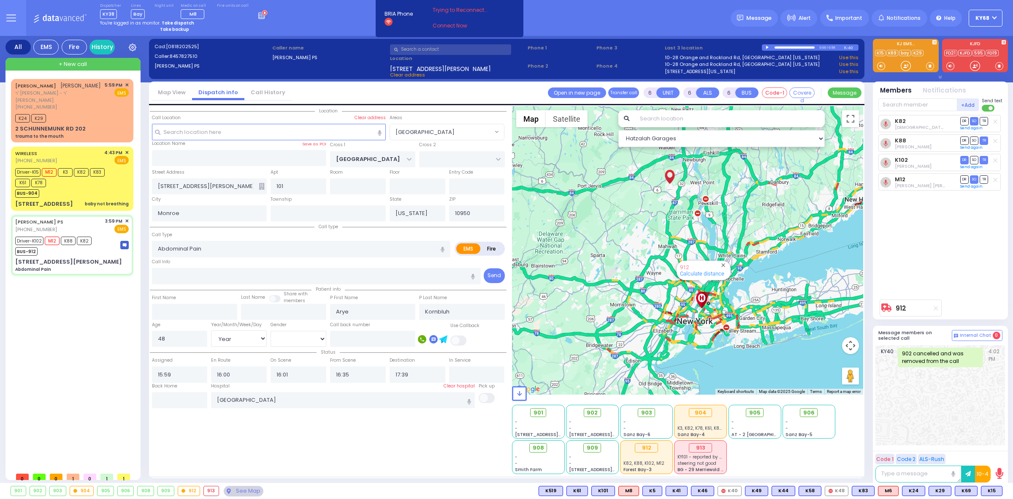
select select
radio input "true"
select select "Year"
select select "[DEMOGRAPHIC_DATA]"
select select
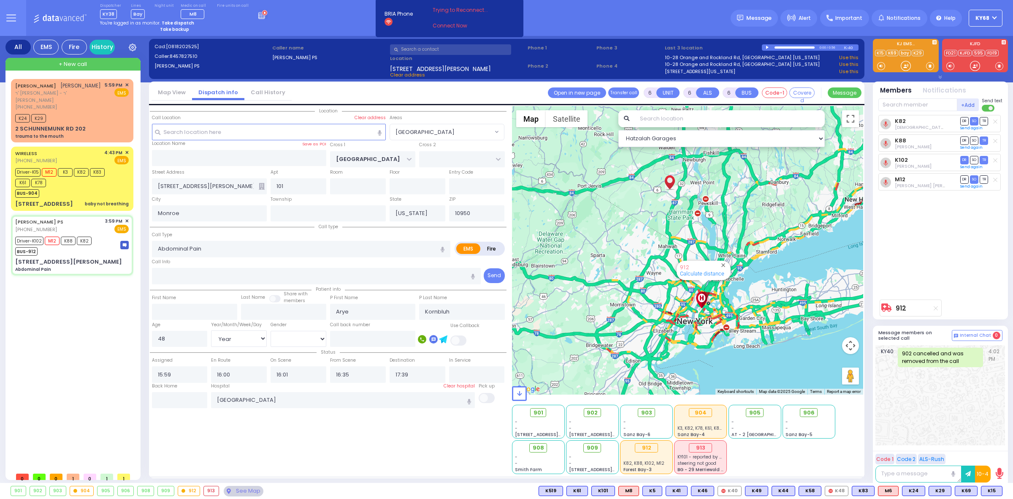
radio input "true"
select select "Year"
select select "[DEMOGRAPHIC_DATA]"
radio input "true"
select select "Year"
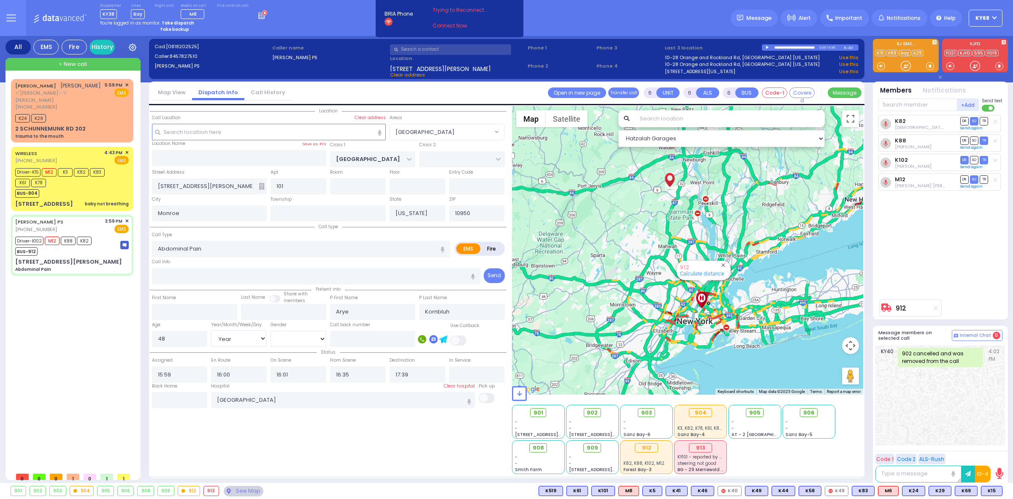
select select "[DEMOGRAPHIC_DATA]"
select select "[GEOGRAPHIC_DATA]"
select select "Hatzalah Garages"
select select
radio input "true"
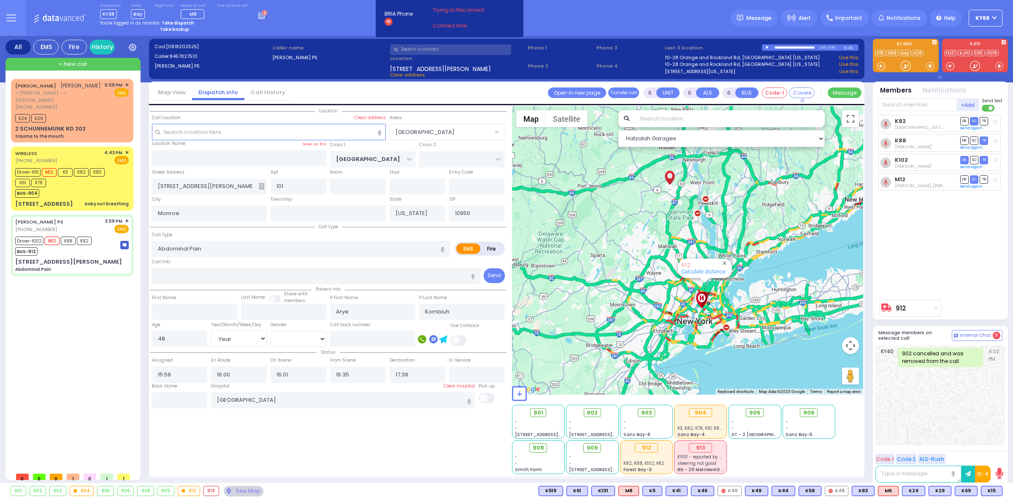
select select "Year"
select select "[DEMOGRAPHIC_DATA]"
radio input "true"
select select "Year"
select select "[DEMOGRAPHIC_DATA]"
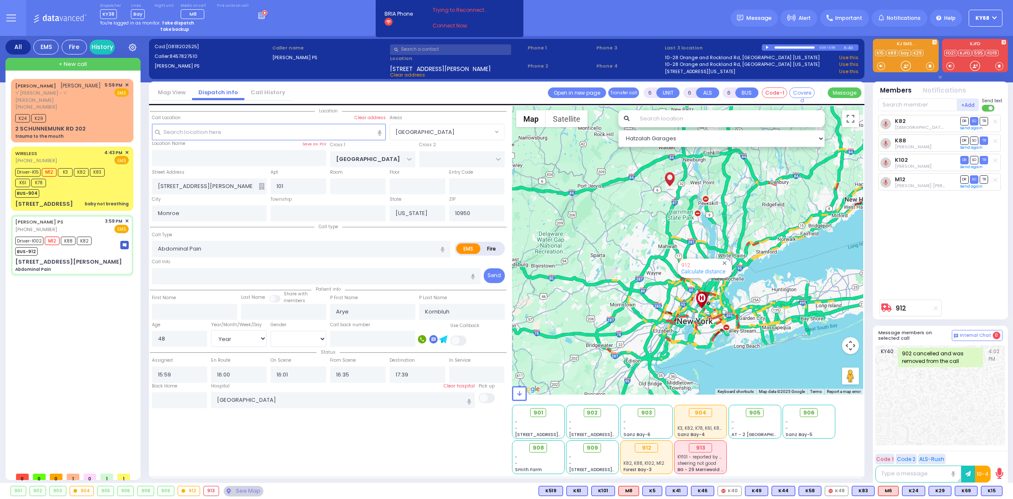
select select "[GEOGRAPHIC_DATA]"
select select "Hatzalah Garages"
